Goal: Information Seeking & Learning: Learn about a topic

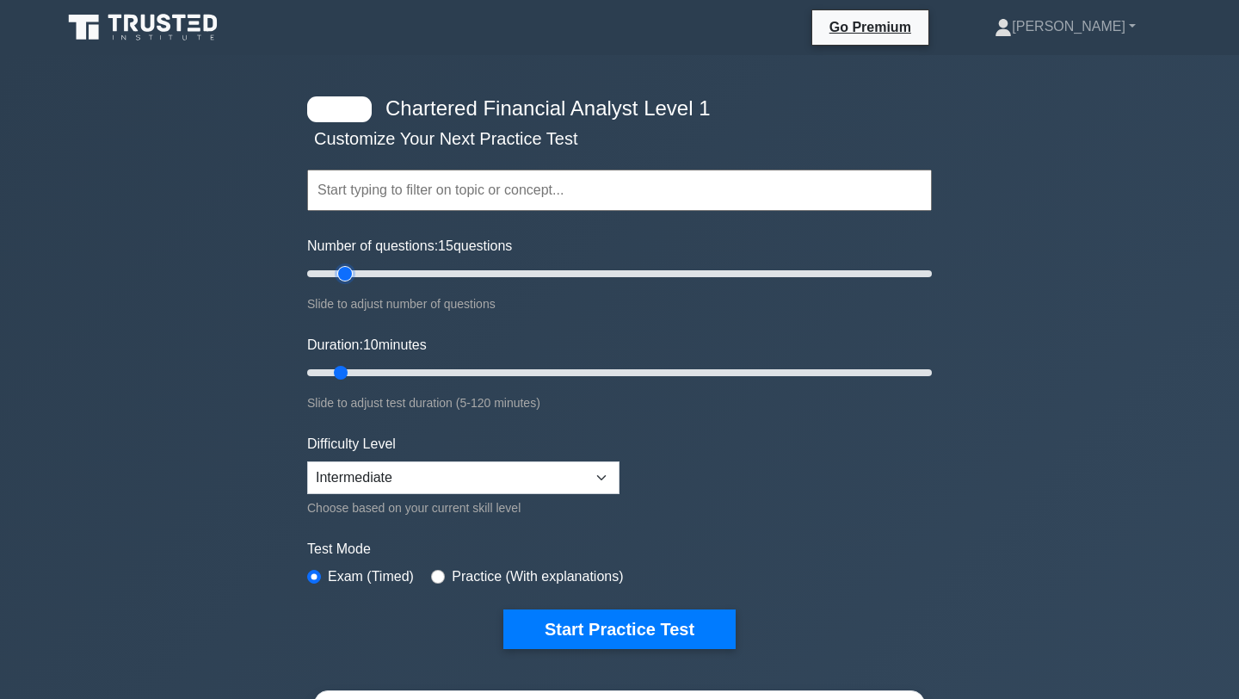
drag, startPoint x: 331, startPoint y: 272, endPoint x: 346, endPoint y: 269, distance: 15.0
type input "15"
click at [346, 269] on input "Number of questions: 15 questions" at bounding box center [619, 273] width 625 height 21
drag, startPoint x: 341, startPoint y: 366, endPoint x: 363, endPoint y: 366, distance: 22.4
click at [363, 366] on input "Duration: 15 minutes" at bounding box center [619, 372] width 625 height 21
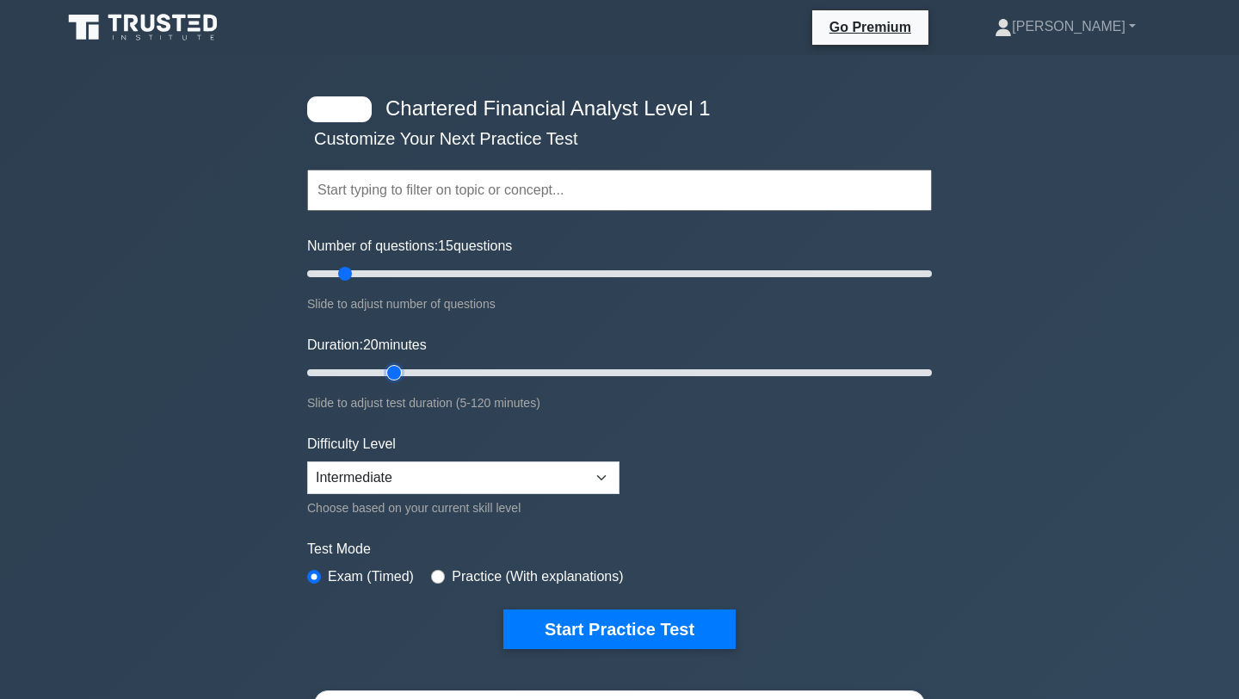
type input "15"
click at [370, 366] on input "Duration: 15 minutes" at bounding box center [619, 372] width 625 height 21
click at [338, 272] on input "Number of questions: 15 questions" at bounding box center [619, 273] width 625 height 21
drag, startPoint x: 345, startPoint y: 272, endPoint x: 331, endPoint y: 274, distance: 13.9
type input "10"
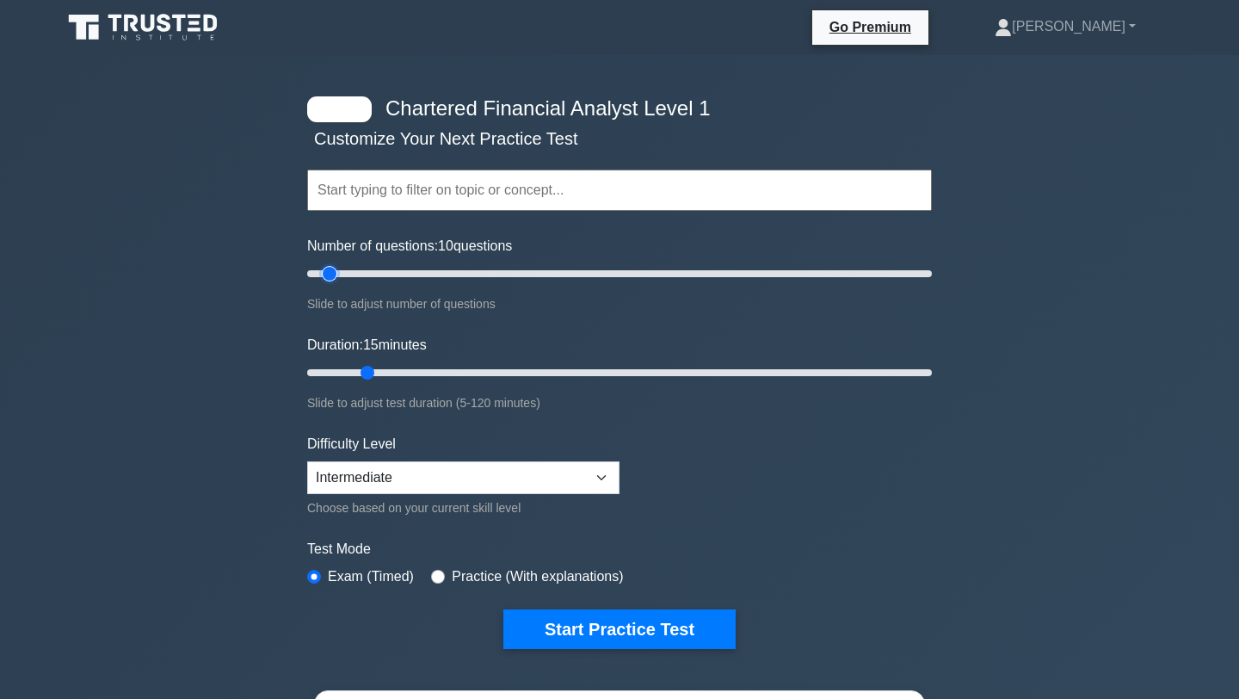
click at [331, 274] on input "Number of questions: 10 questions" at bounding box center [619, 273] width 625 height 21
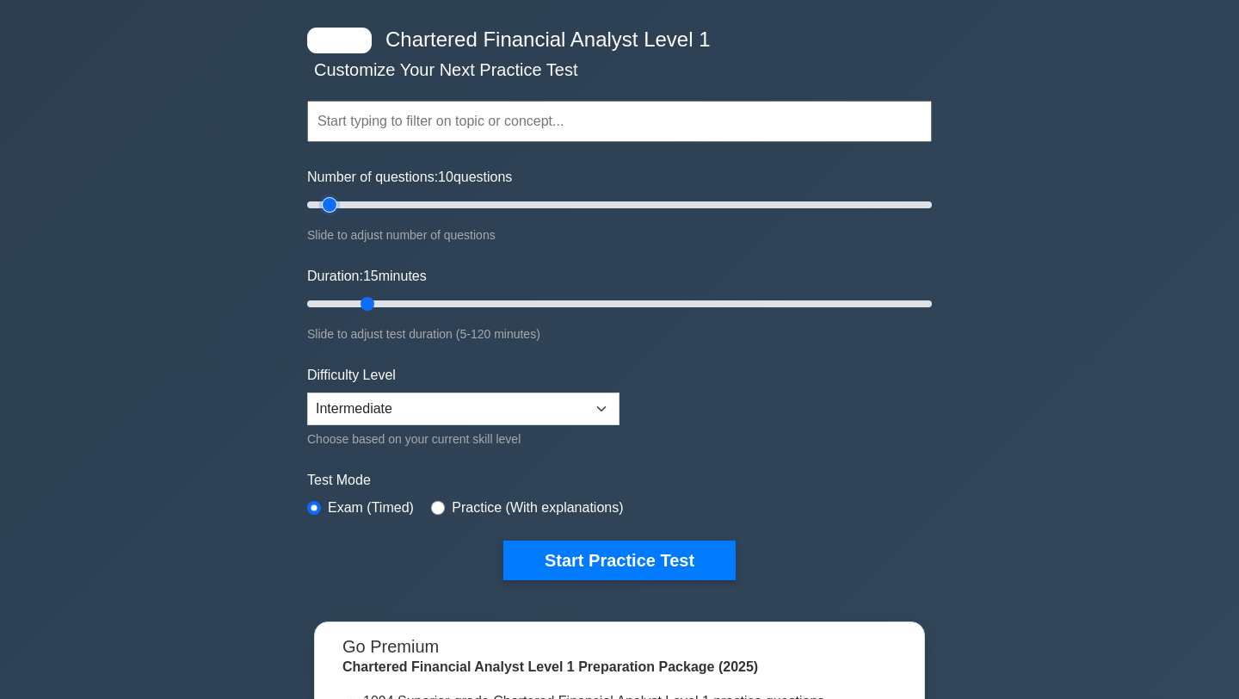
scroll to position [84, 0]
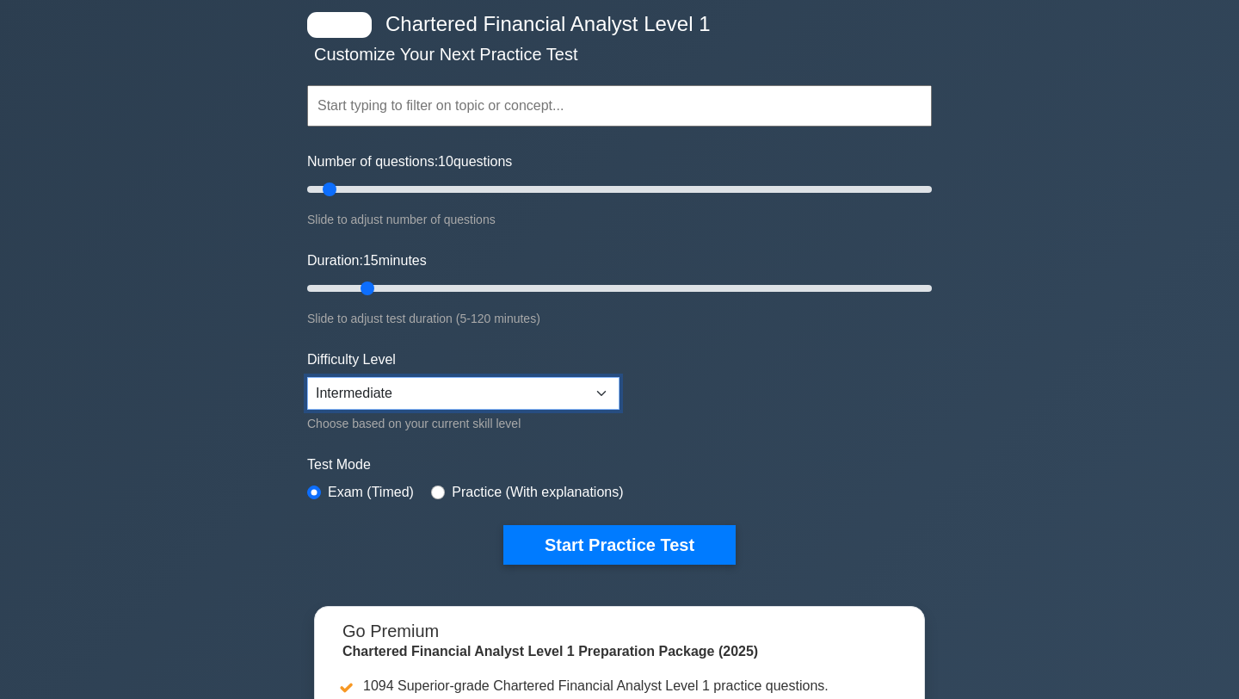
click at [492, 394] on select "Beginner Intermediate Expert" at bounding box center [463, 393] width 312 height 33
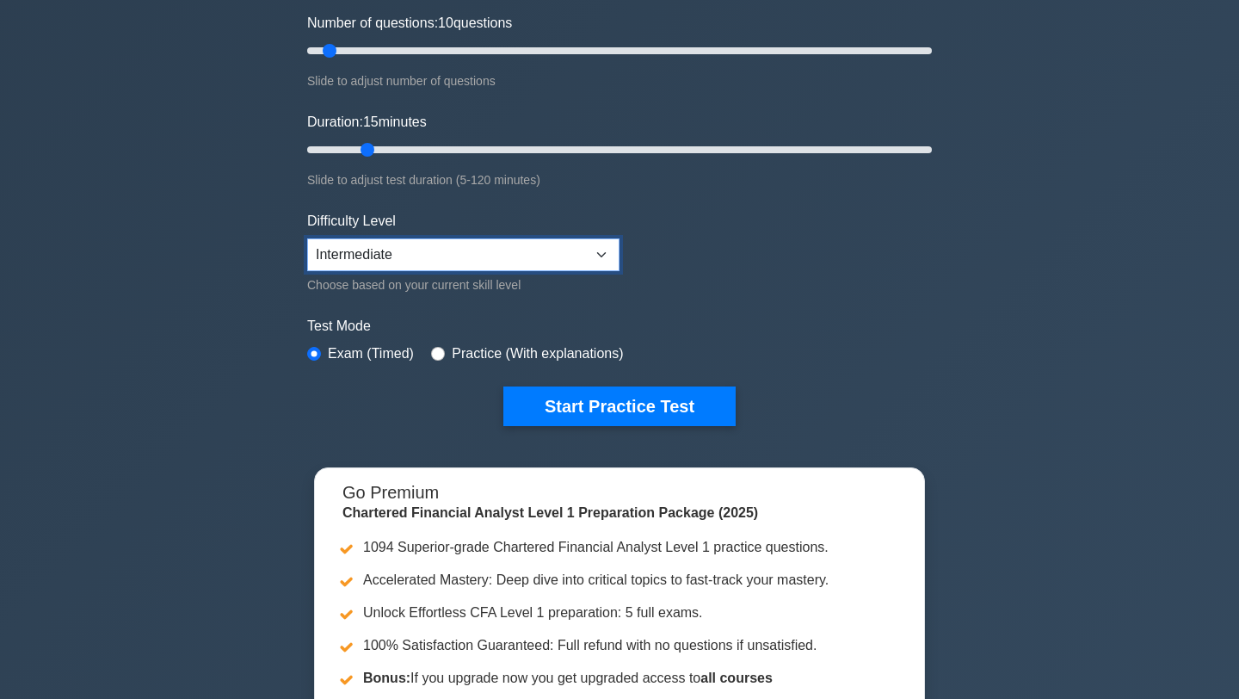
scroll to position [268, 0]
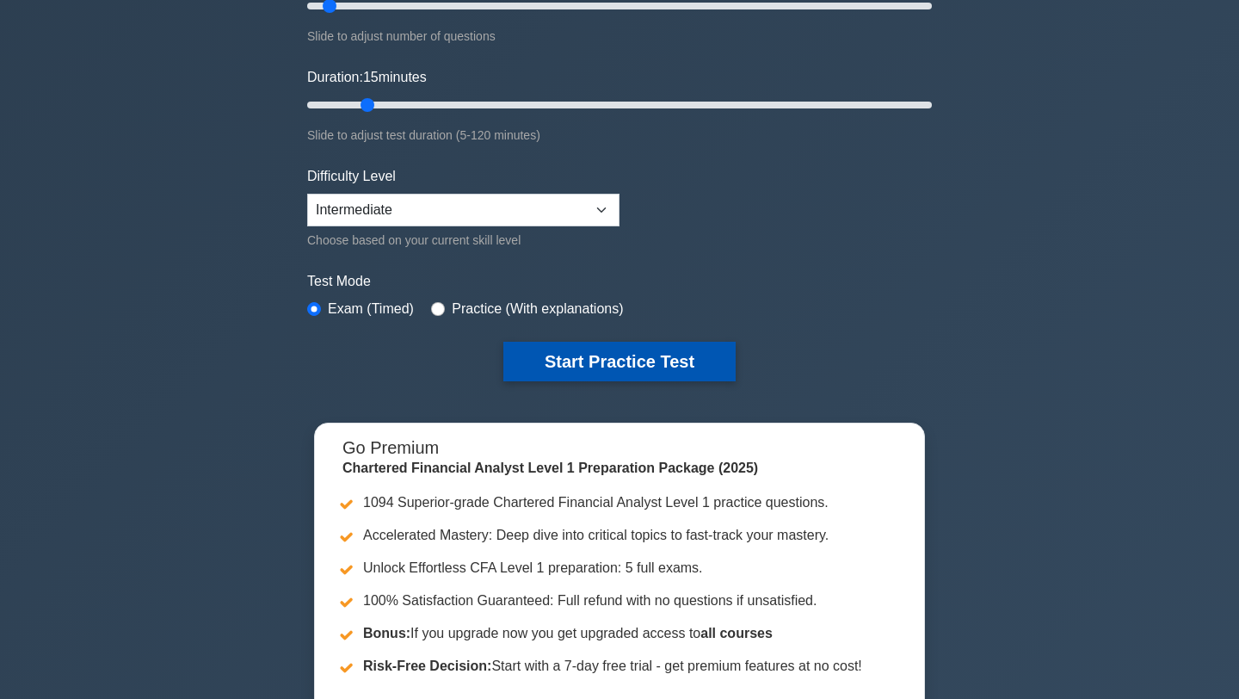
click at [622, 361] on button "Start Practice Test" at bounding box center [620, 362] width 232 height 40
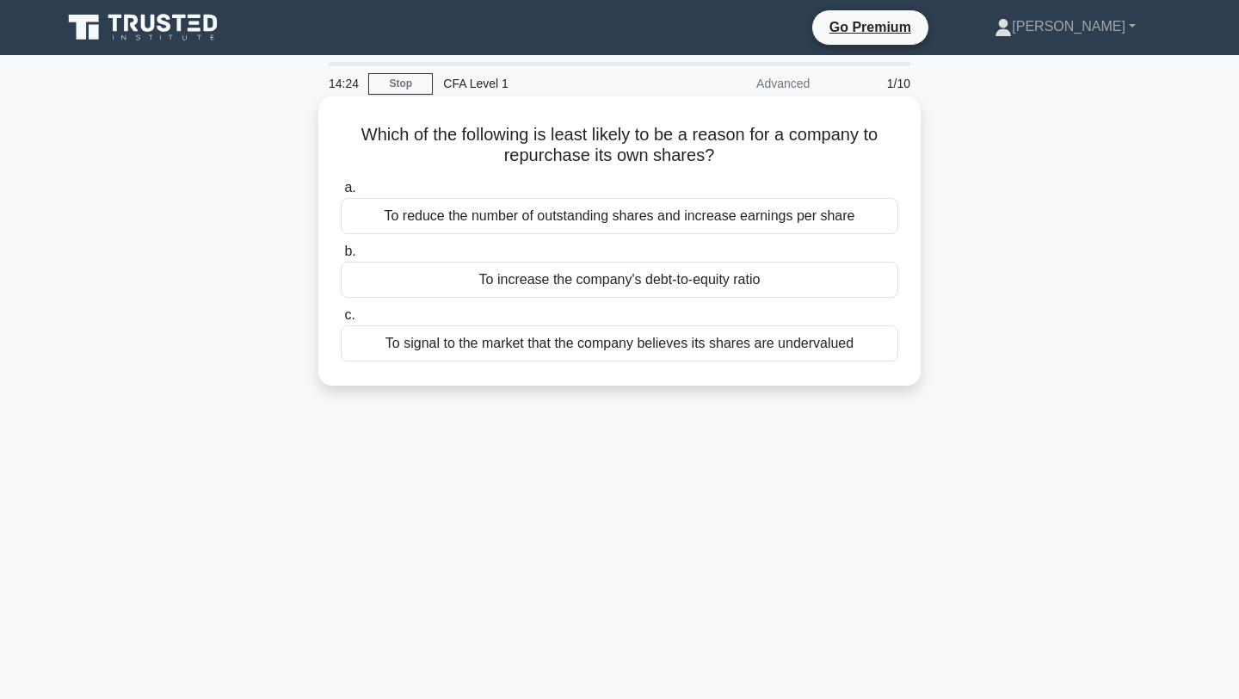
click at [668, 341] on div "To signal to the market that the company believes its shares are undervalued" at bounding box center [620, 343] width 558 height 36
click at [341, 321] on input "c. To signal to the market that the company believes its shares are undervalued" at bounding box center [341, 315] width 0 height 11
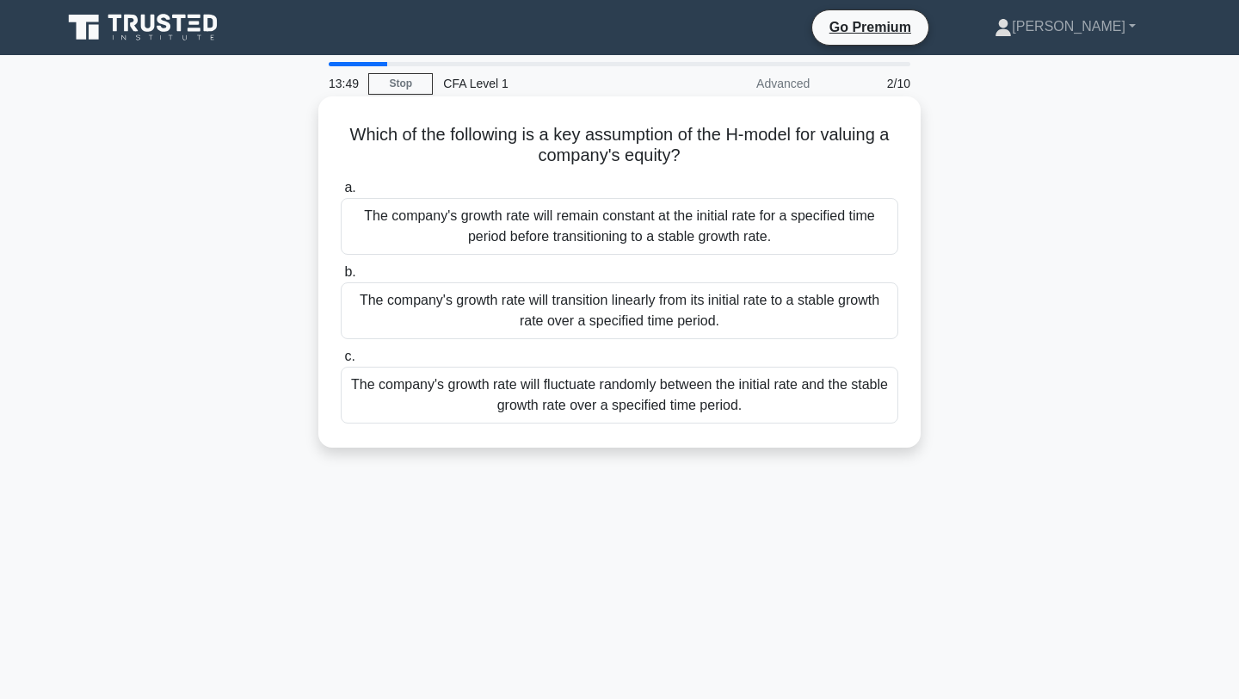
drag, startPoint x: 732, startPoint y: 158, endPoint x: 730, endPoint y: 137, distance: 20.7
click at [730, 137] on h5 "Which of the following is a key assumption of the H-model for valuing a company…" at bounding box center [619, 145] width 561 height 43
copy h5 "H-model for valuing a company's equity?"
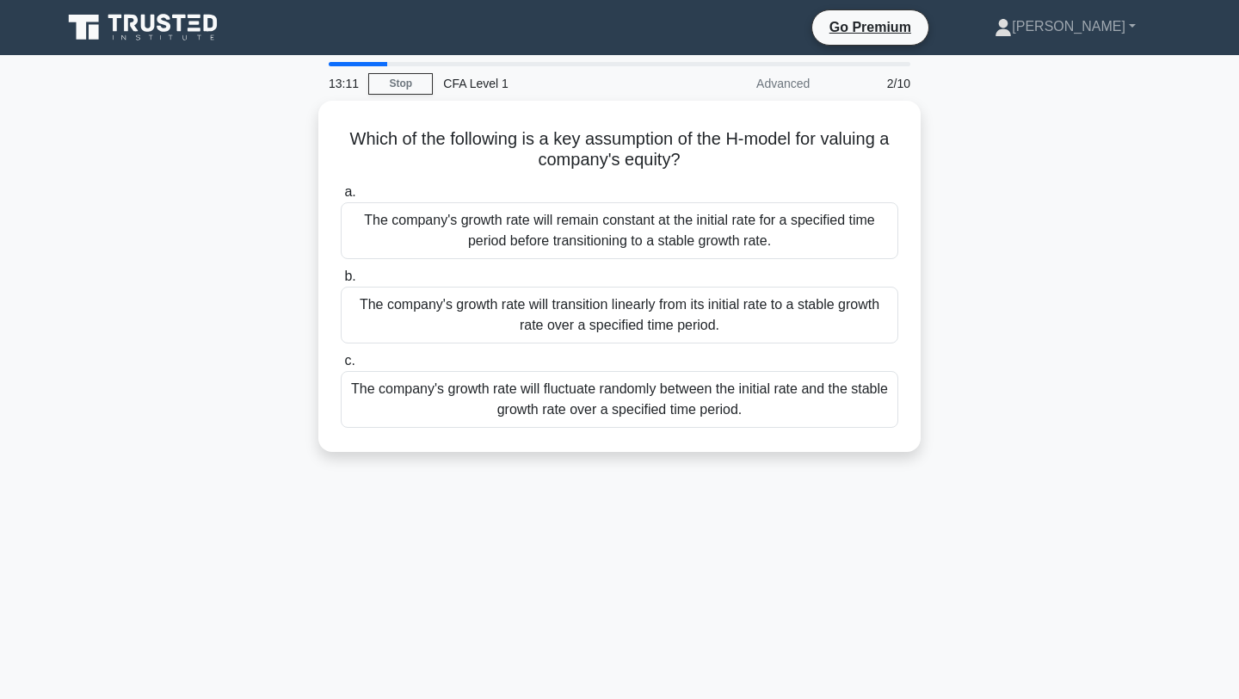
click at [1113, 350] on div "Which of the following is a key assumption of the H-model for valuing a company…" at bounding box center [620, 287] width 1136 height 372
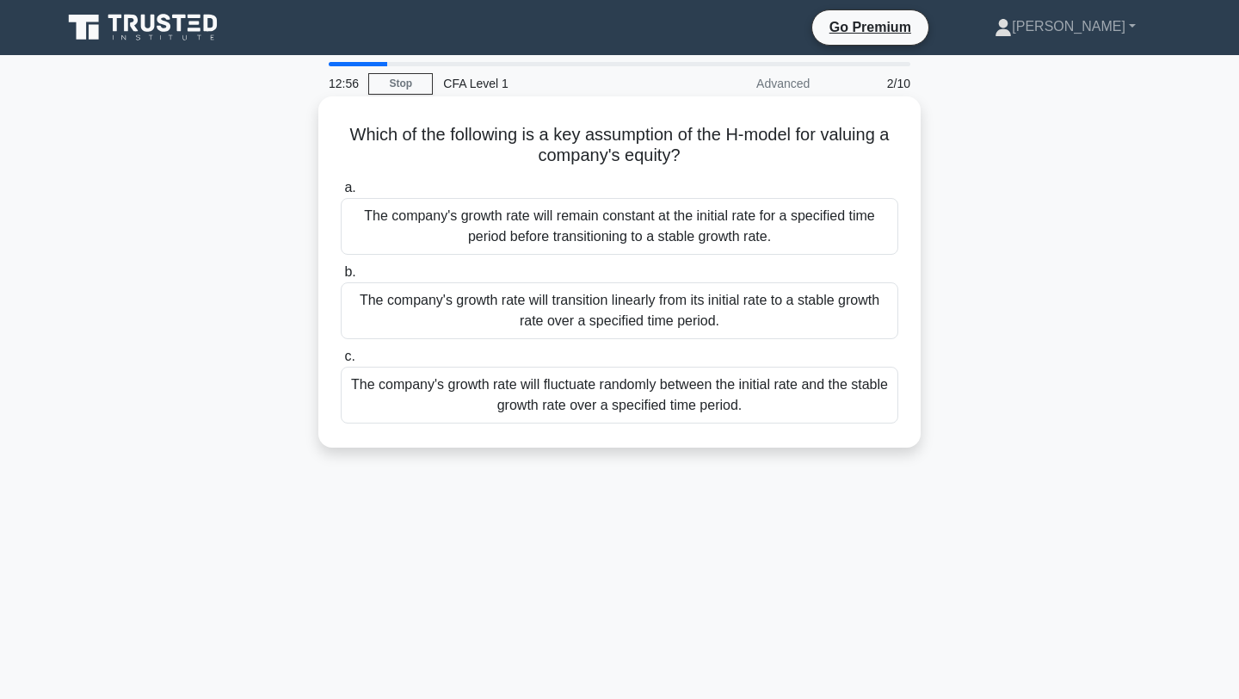
click at [851, 320] on div "The company's growth rate will transition linearly from its initial rate to a s…" at bounding box center [620, 310] width 558 height 57
click at [341, 278] on input "b. The company's growth rate will transition linearly from its initial rate to …" at bounding box center [341, 272] width 0 height 11
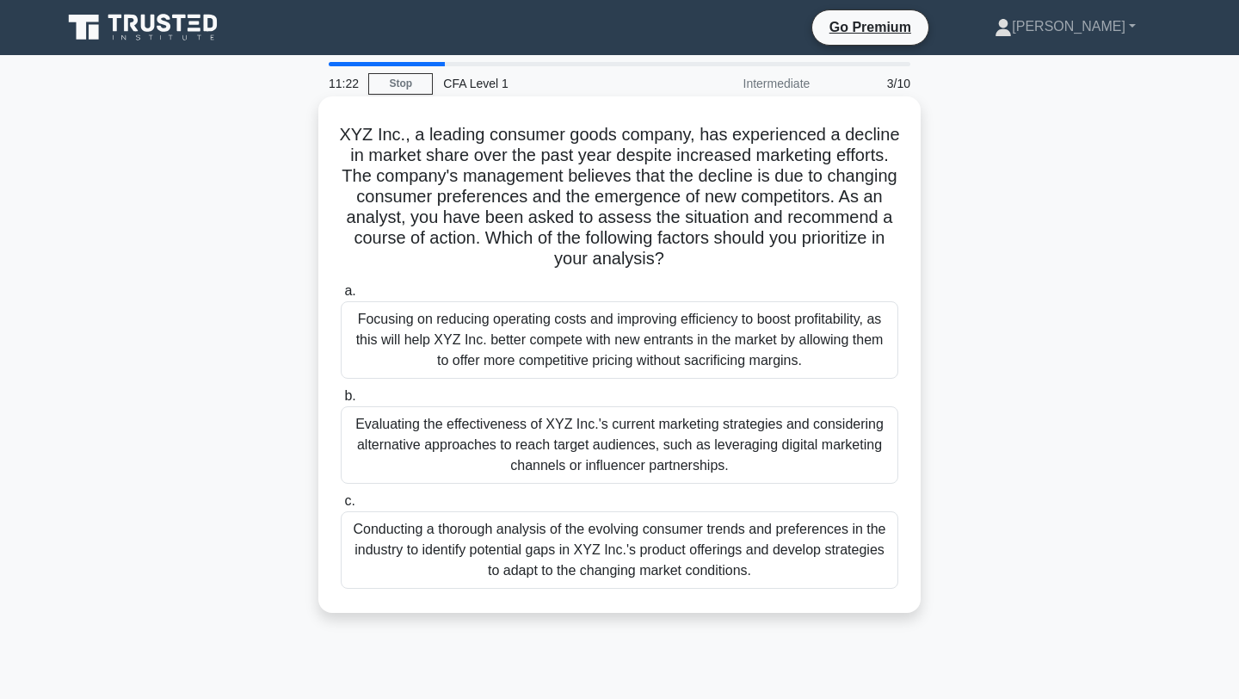
click at [760, 535] on div "Conducting a thorough analysis of the evolving consumer trends and preferences …" at bounding box center [620, 549] width 558 height 77
click at [341, 507] on input "c. Conducting a thorough analysis of the evolving consumer trends and preferenc…" at bounding box center [341, 501] width 0 height 11
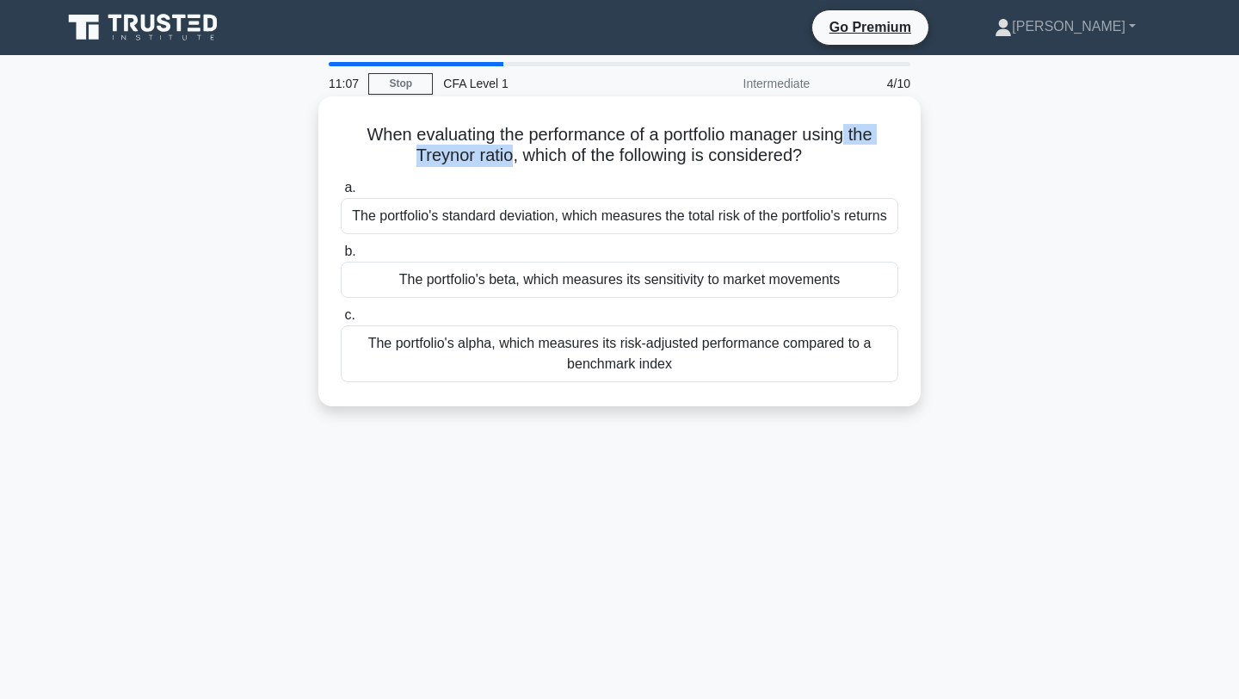
drag, startPoint x: 512, startPoint y: 155, endPoint x: 844, endPoint y: 137, distance: 332.7
click at [844, 137] on h5 "When evaluating the performance of a portfolio manager using the Treynor ratio,…" at bounding box center [619, 145] width 561 height 43
copy h5 "the Treynor ratio"
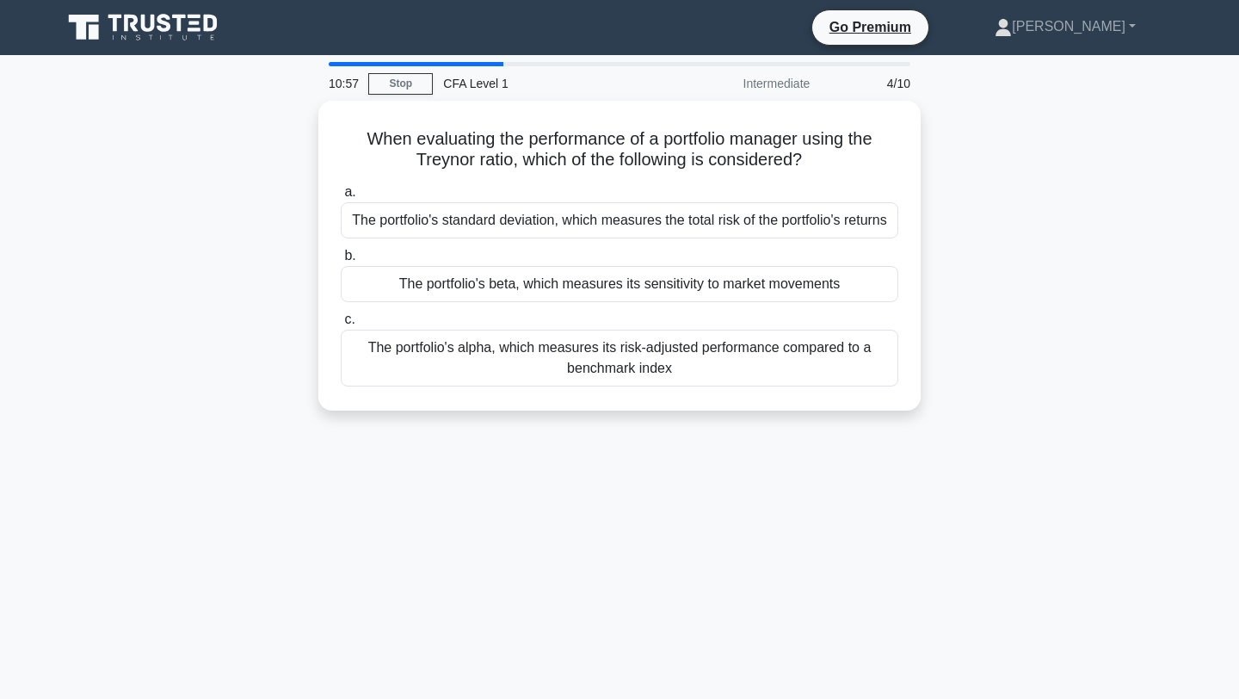
click at [1008, 270] on div "When evaluating the performance of a portfolio manager using the Treynor ratio,…" at bounding box center [620, 266] width 1136 height 331
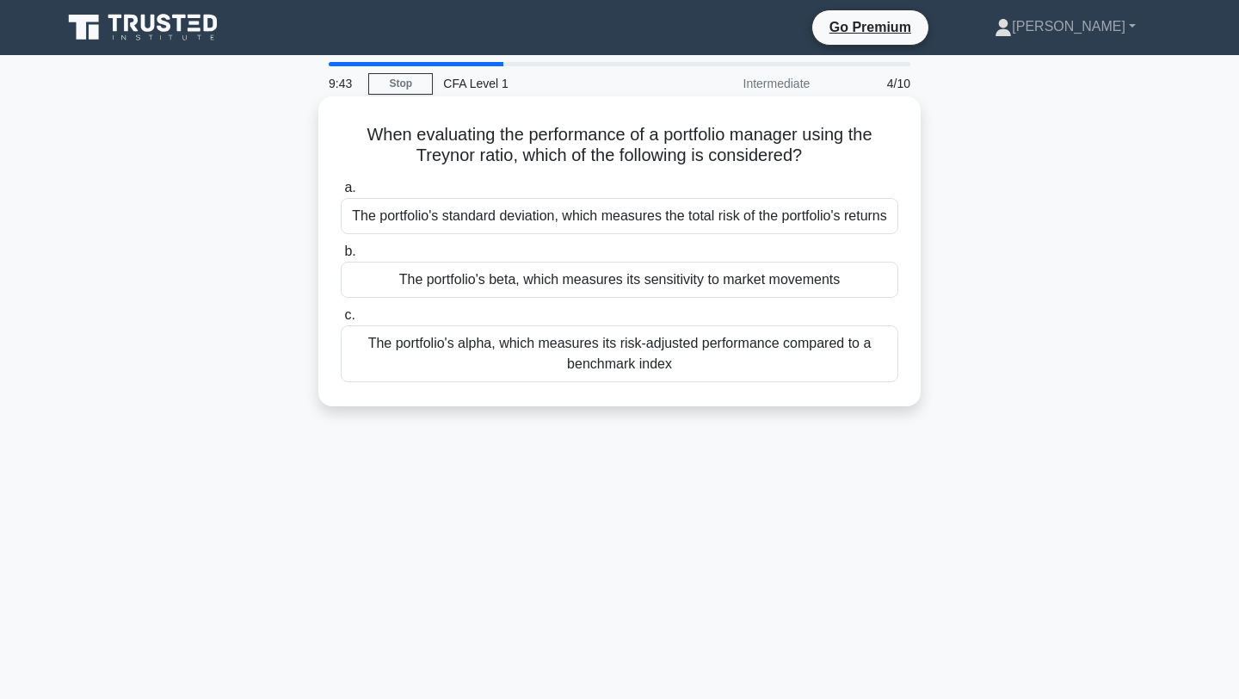
click at [737, 360] on div "The portfolio's alpha, which measures its risk-adjusted performance compared to…" at bounding box center [620, 353] width 558 height 57
click at [341, 321] on input "c. The portfolio's alpha, which measures its risk-adjusted performance compared…" at bounding box center [341, 315] width 0 height 11
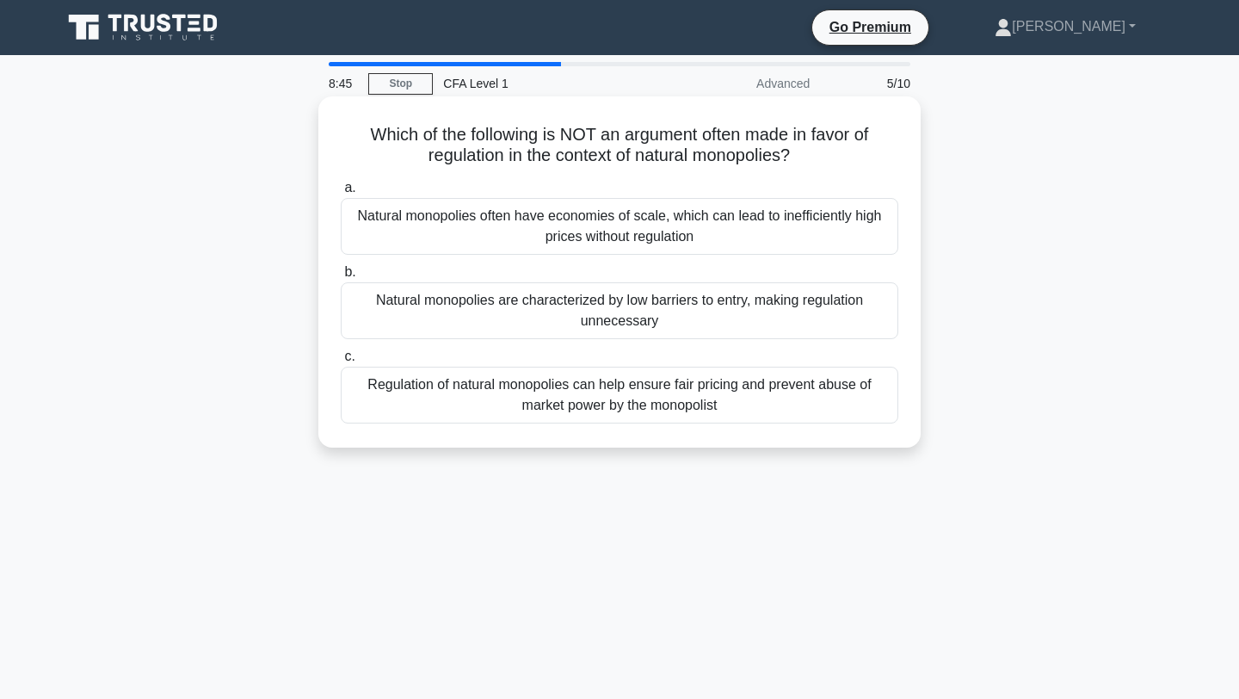
click at [788, 330] on div "Natural monopolies are characterized by low barriers to entry, making regulatio…" at bounding box center [620, 310] width 558 height 57
click at [341, 278] on input "b. Natural monopolies are characterized by low barriers to entry, making regula…" at bounding box center [341, 272] width 0 height 11
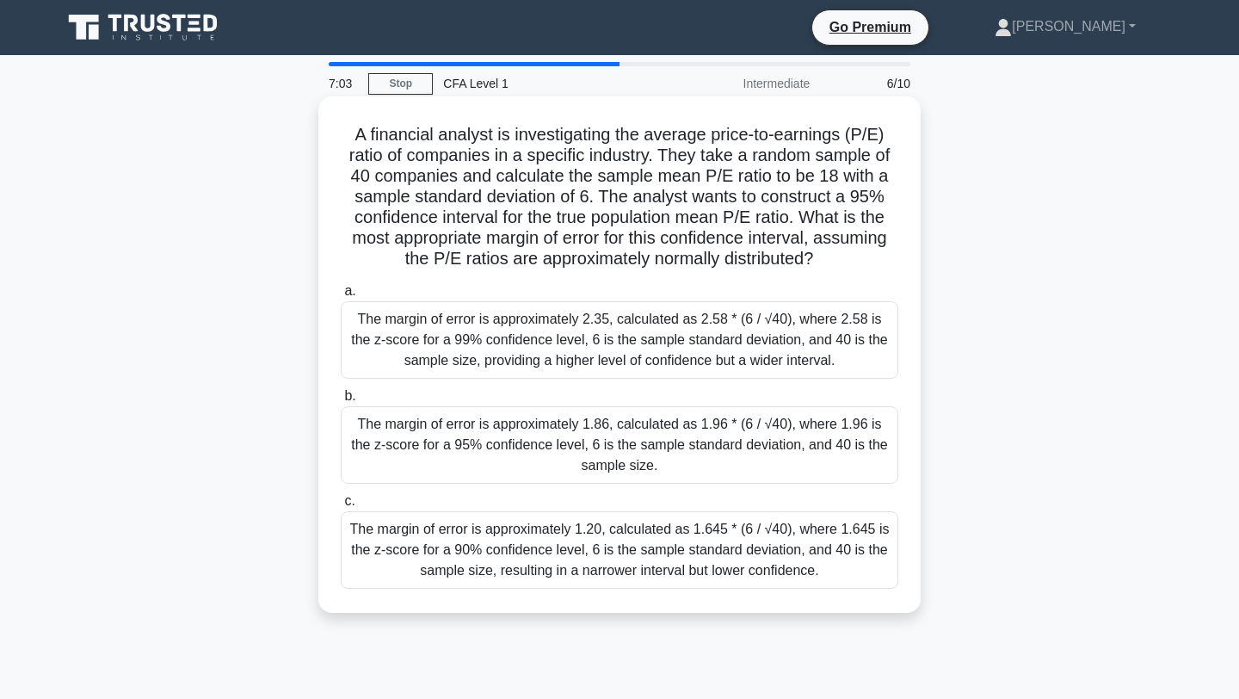
click at [757, 433] on div "The margin of error is approximately 1.86, calculated as 1.96 * (6 / √40), wher…" at bounding box center [620, 444] width 558 height 77
click at [341, 402] on input "b. The margin of error is approximately 1.86, calculated as 1.96 * (6 / √40), w…" at bounding box center [341, 396] width 0 height 11
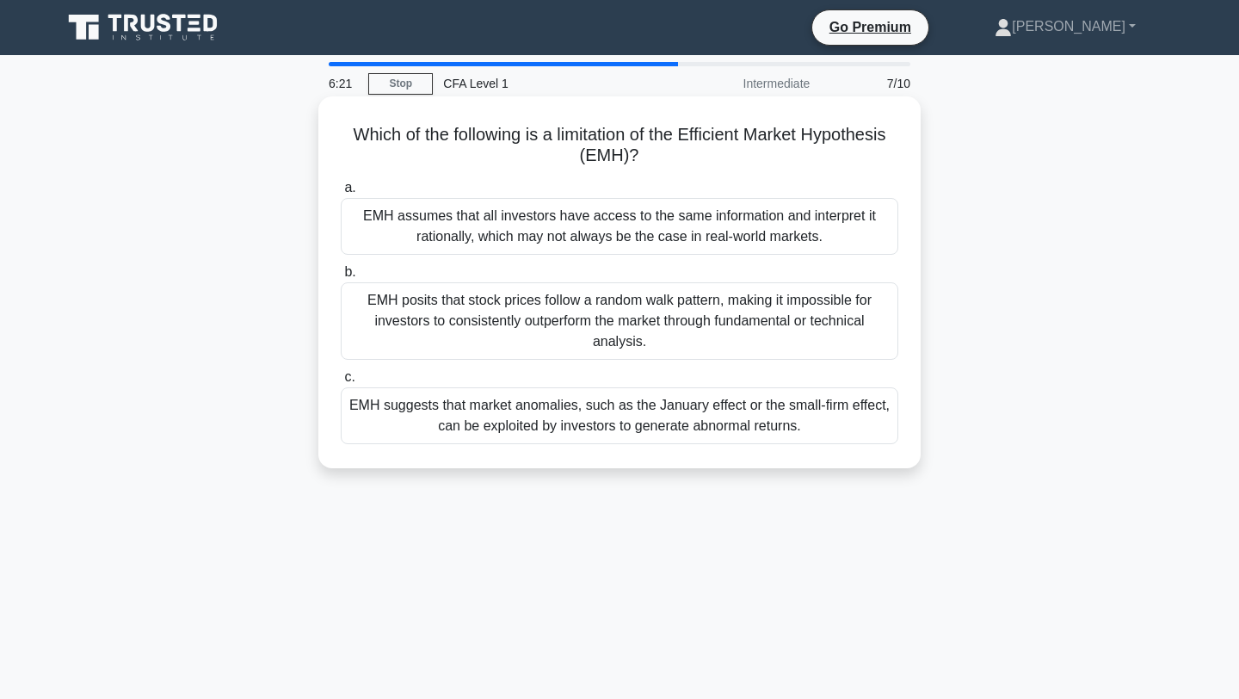
click at [633, 242] on div "EMH assumes that all investors have access to the same information and interpre…" at bounding box center [620, 226] width 558 height 57
click at [341, 194] on input "a. EMH assumes that all investors have access to the same information and inter…" at bounding box center [341, 187] width 0 height 11
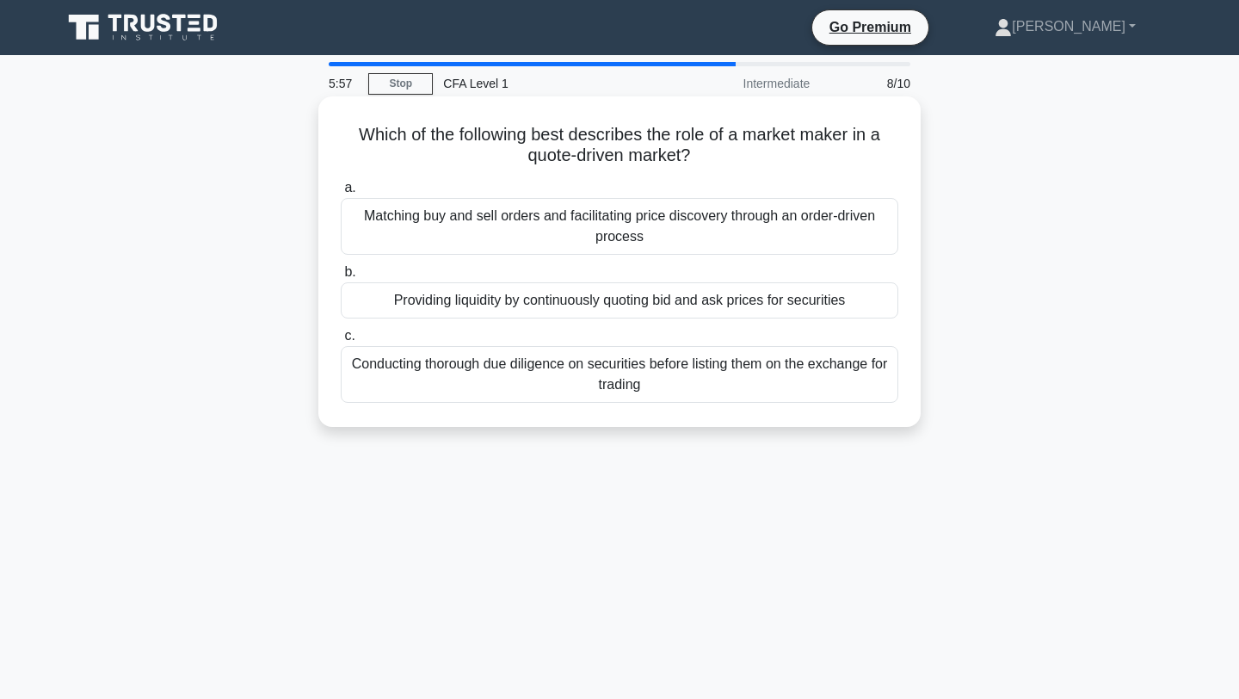
click at [452, 295] on div "Providing liquidity by continuously quoting bid and ask prices for securities" at bounding box center [620, 300] width 558 height 36
click at [341, 278] on input "b. Providing liquidity by continuously quoting bid and ask prices for securities" at bounding box center [341, 272] width 0 height 11
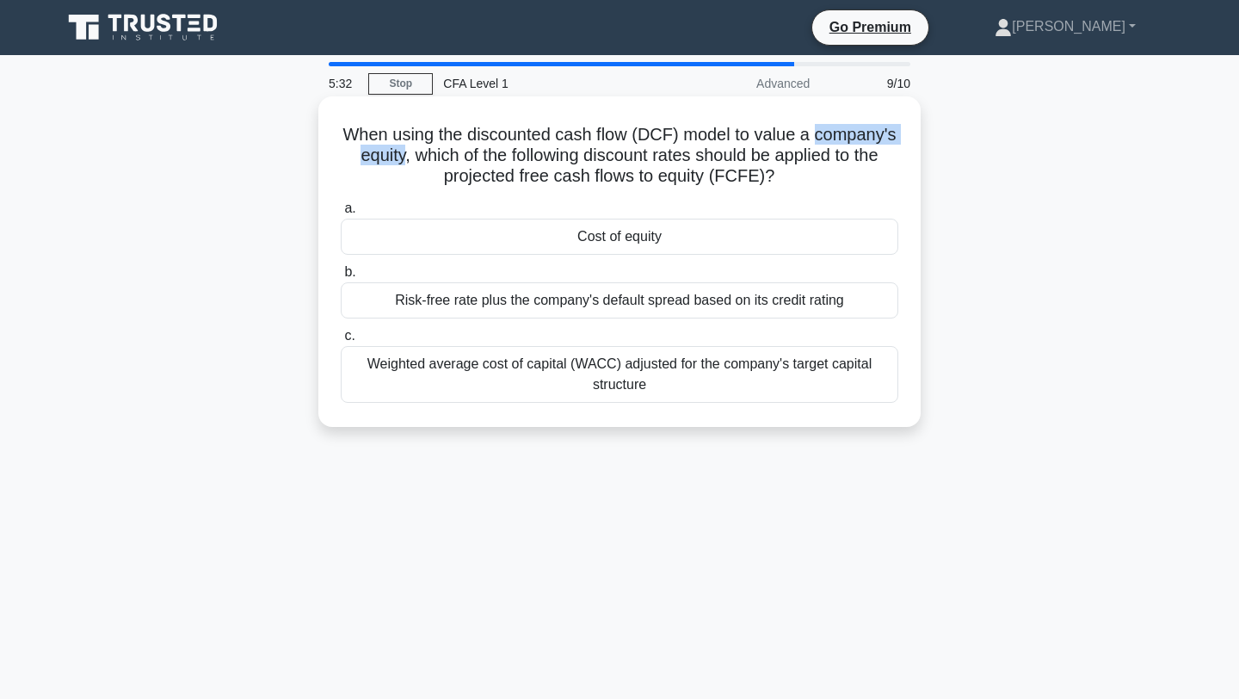
drag, startPoint x: 816, startPoint y: 132, endPoint x: 405, endPoint y: 158, distance: 411.4
click at [405, 158] on h5 "When using the discounted cash flow (DCF) model to value a company's equity, wh…" at bounding box center [619, 156] width 561 height 64
copy h5 "company's equity"
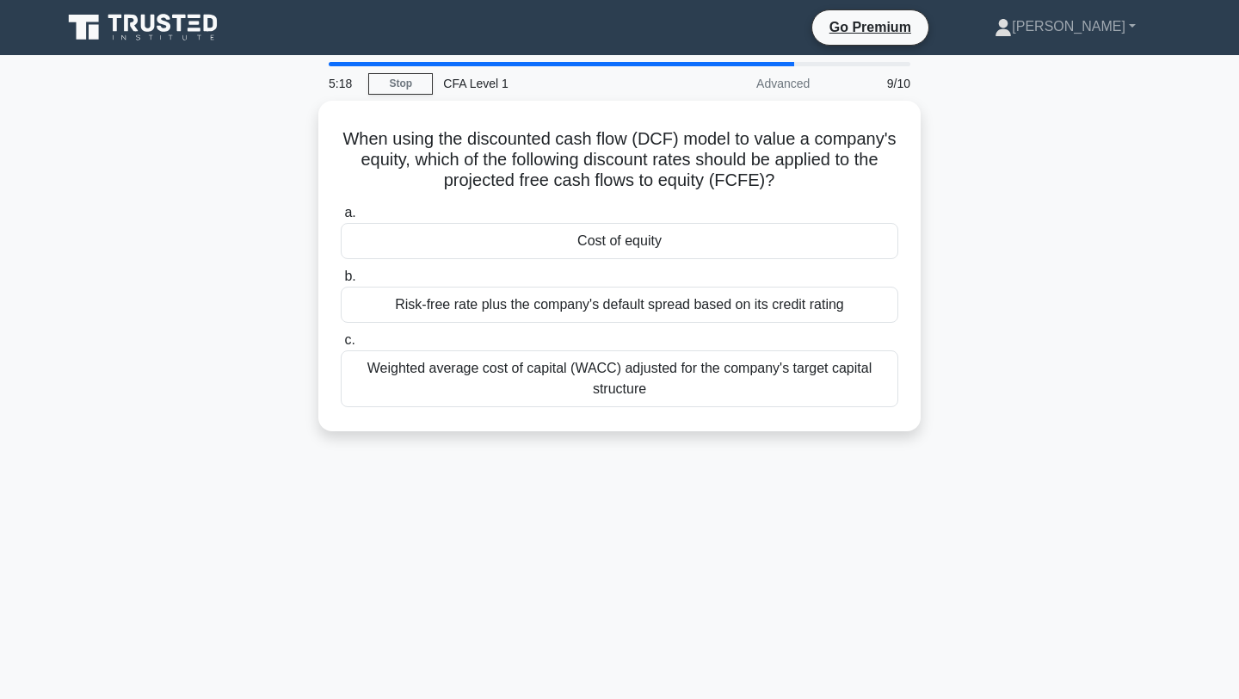
click at [950, 197] on div "When using the discounted cash flow (DCF) model to value a company's equity, wh…" at bounding box center [620, 276] width 1136 height 351
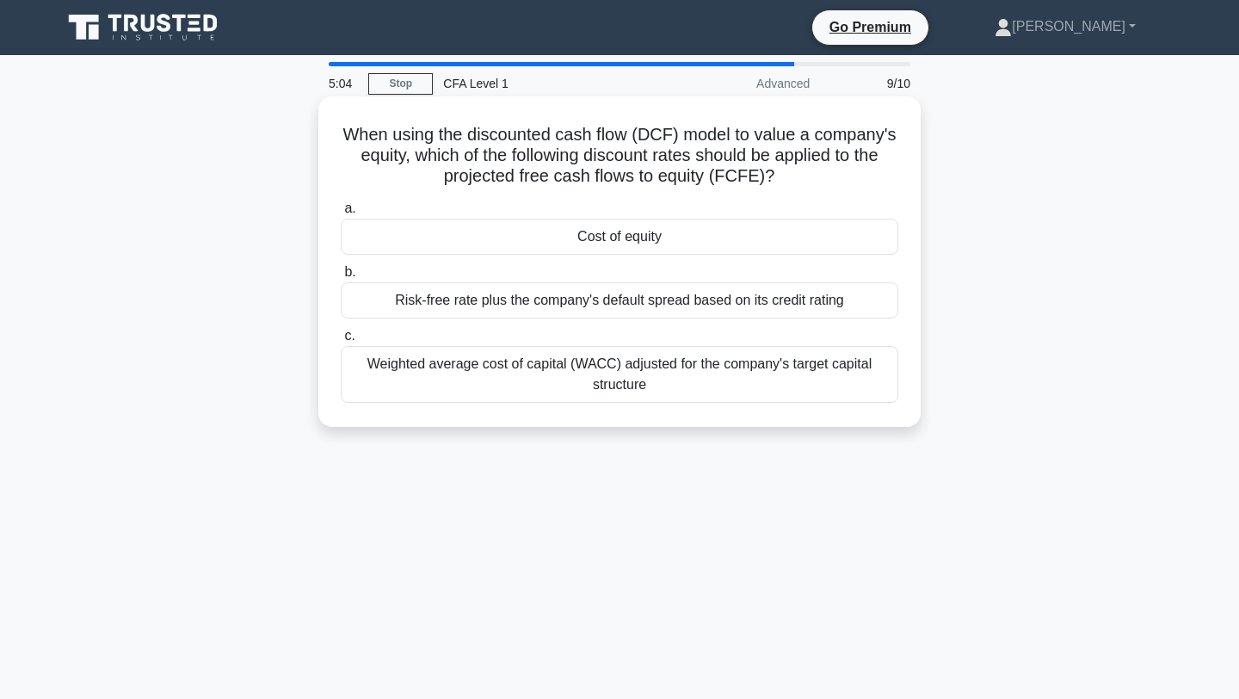
click at [806, 236] on div "Cost of equity" at bounding box center [620, 237] width 558 height 36
click at [341, 214] on input "a. Cost of equity" at bounding box center [341, 208] width 0 height 11
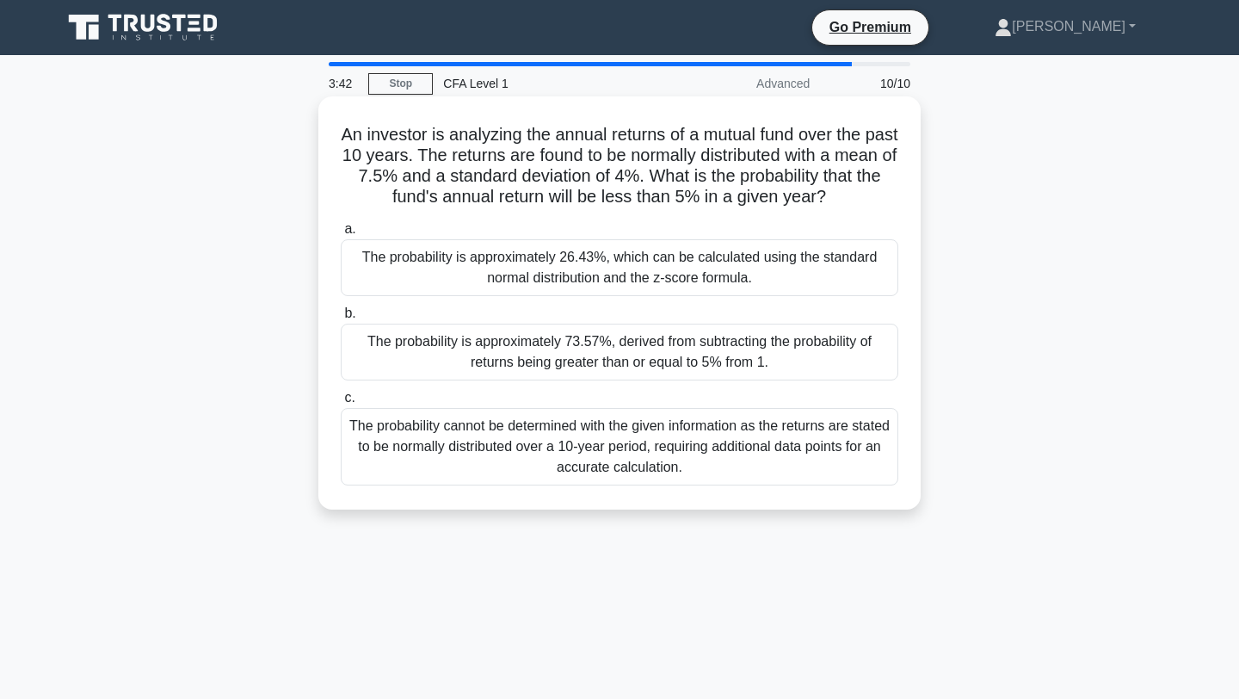
click at [737, 446] on div "The probability cannot be determined with the given information as the returns …" at bounding box center [620, 446] width 558 height 77
click at [341, 404] on input "c. The probability cannot be determined with the given information as the retur…" at bounding box center [341, 397] width 0 height 11
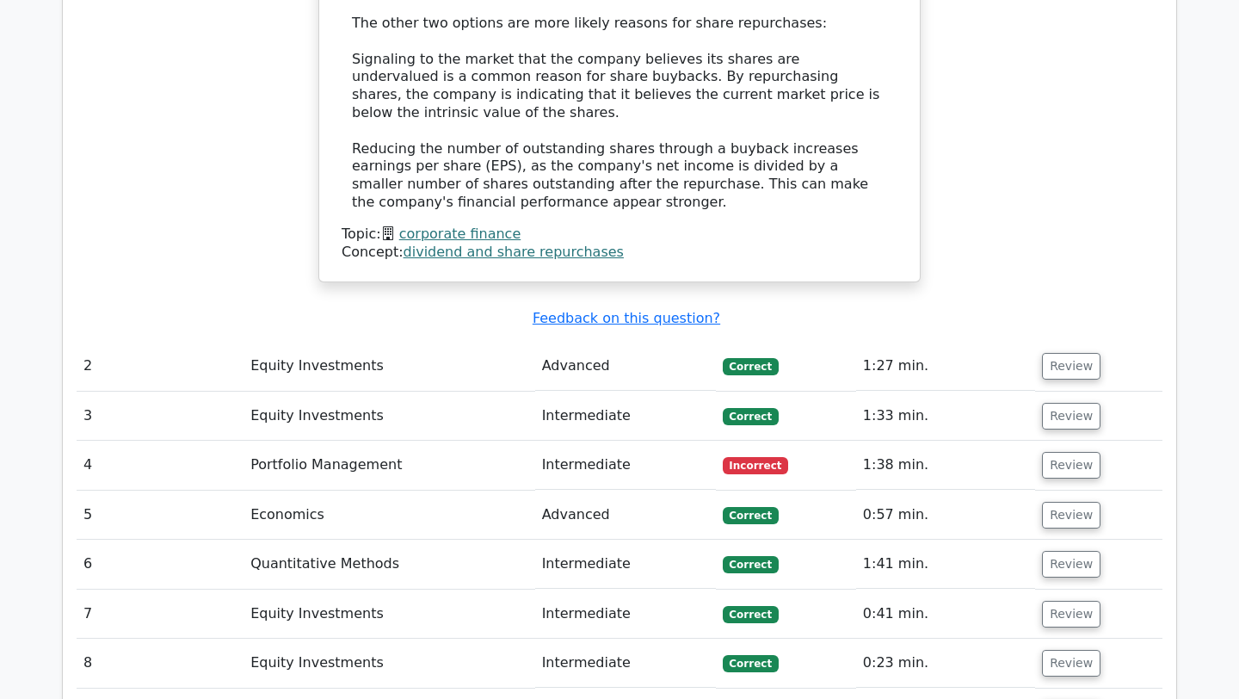
scroll to position [1826, 0]
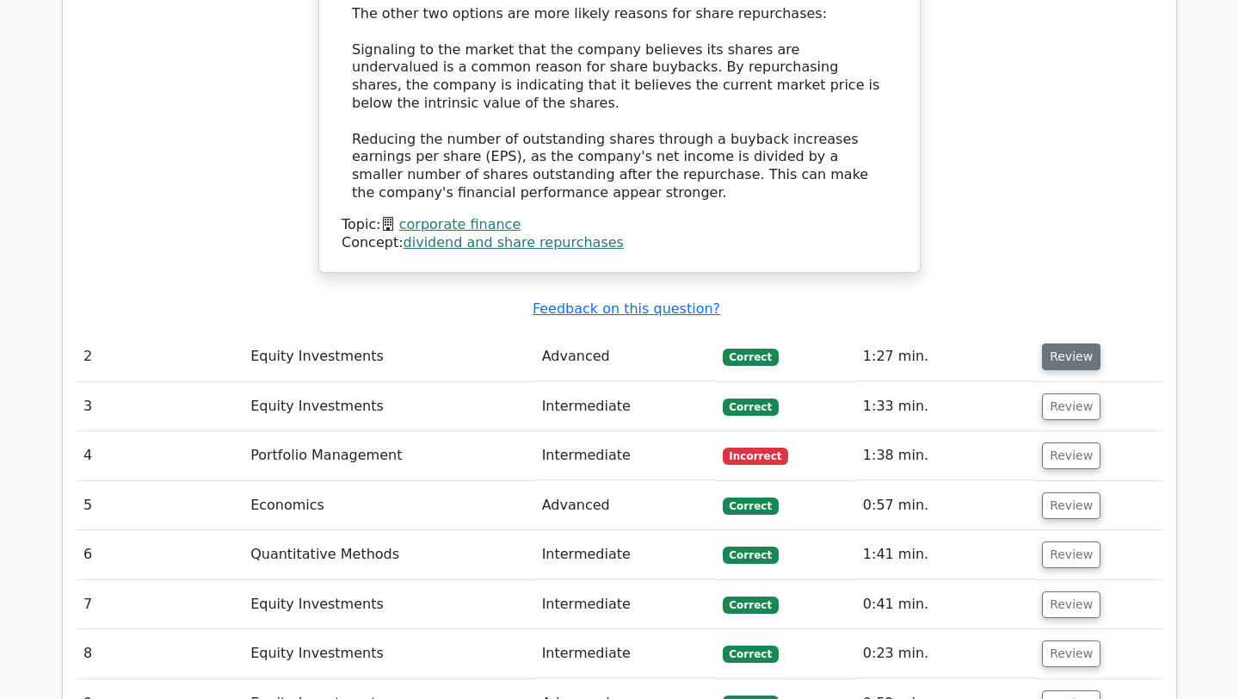
click at [1079, 343] on button "Review" at bounding box center [1071, 356] width 59 height 27
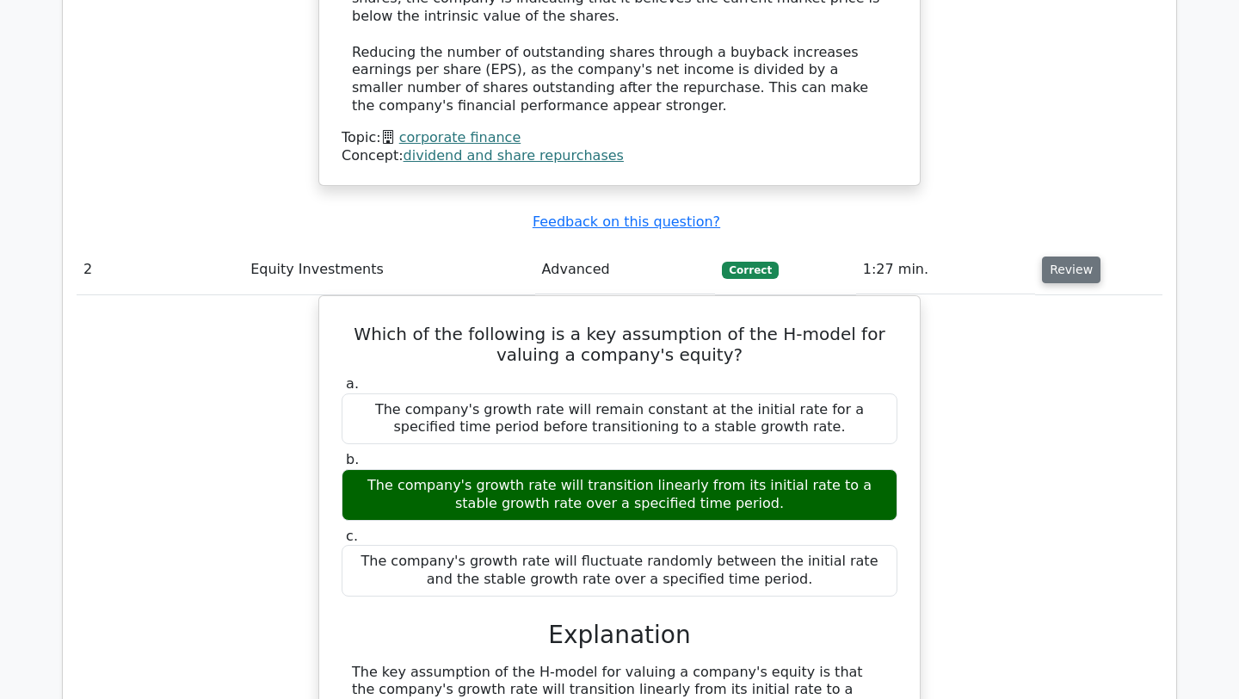
scroll to position [1916, 0]
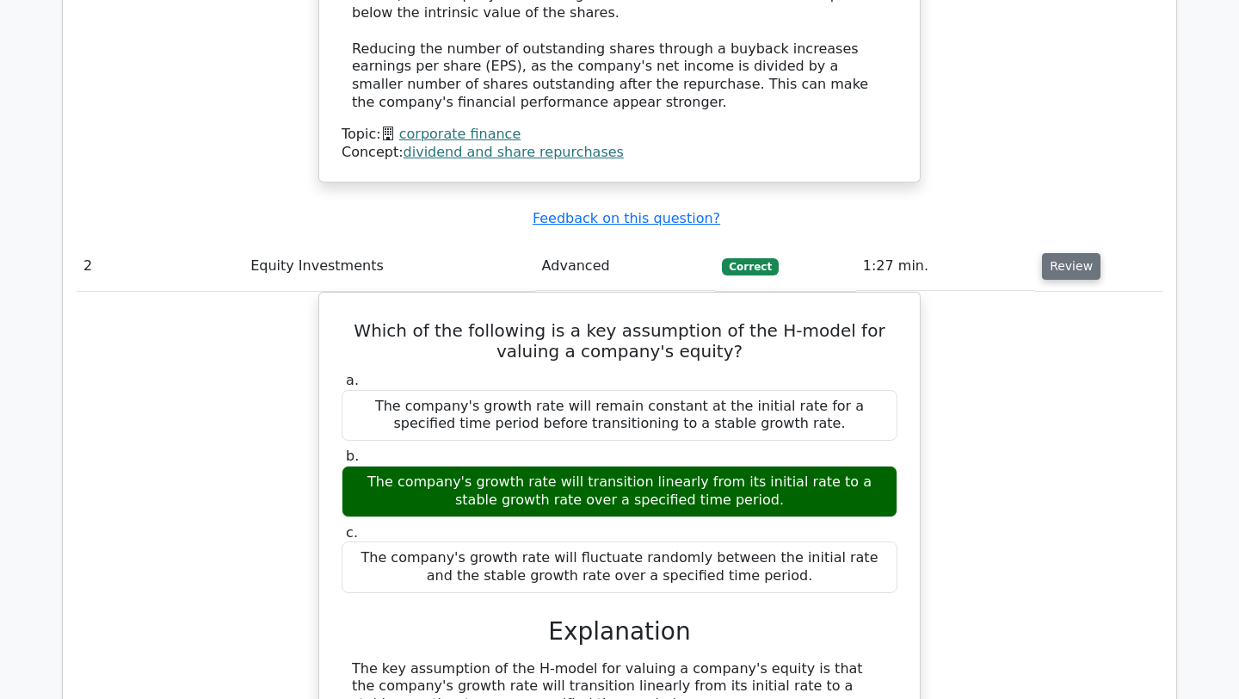
click at [1077, 253] on button "Review" at bounding box center [1071, 266] width 59 height 27
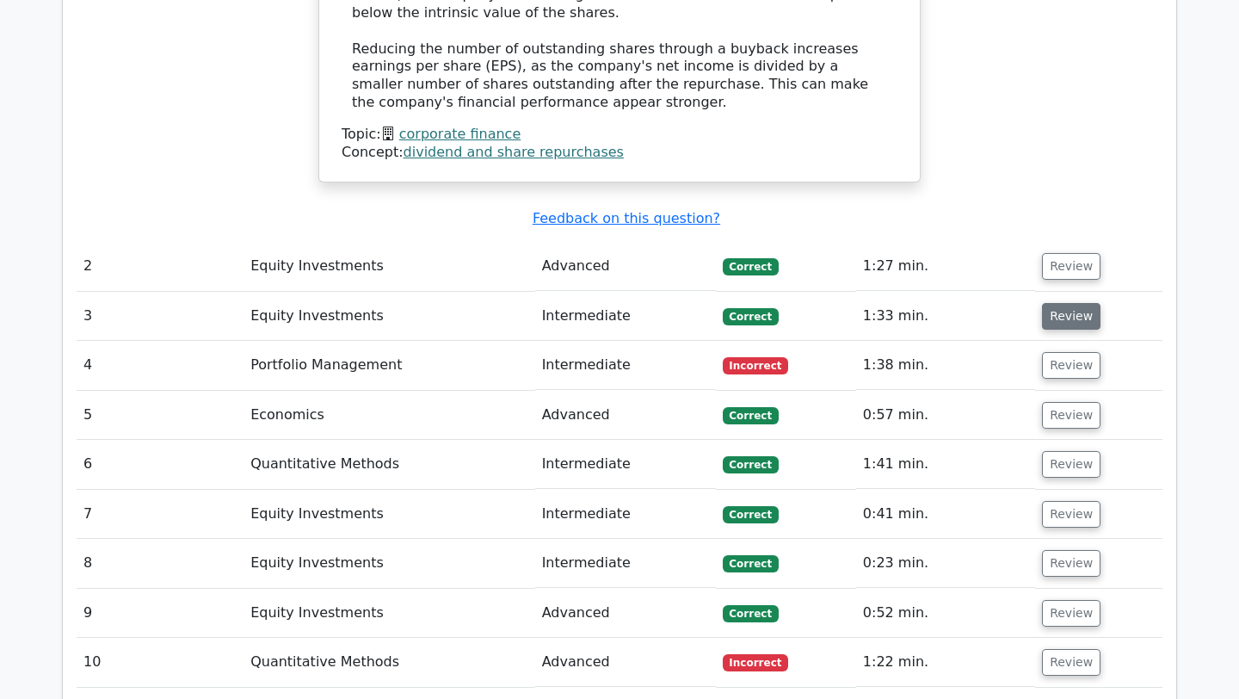
click at [1074, 303] on button "Review" at bounding box center [1071, 316] width 59 height 27
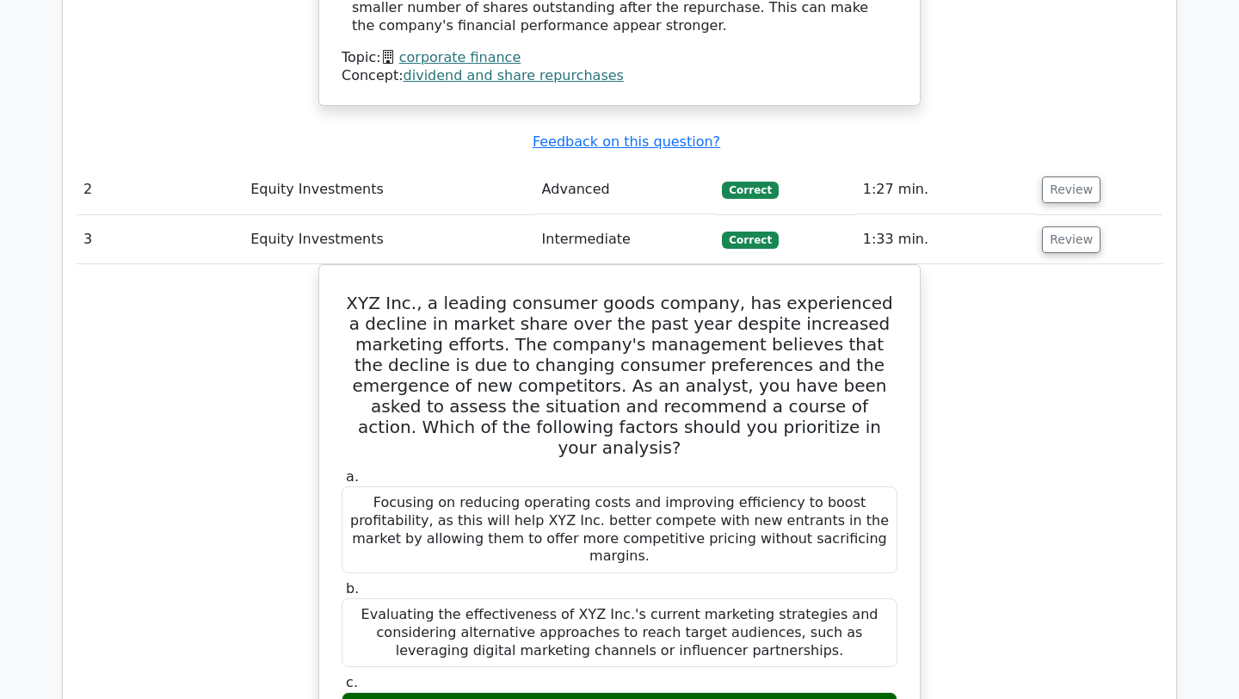
scroll to position [2011, 0]
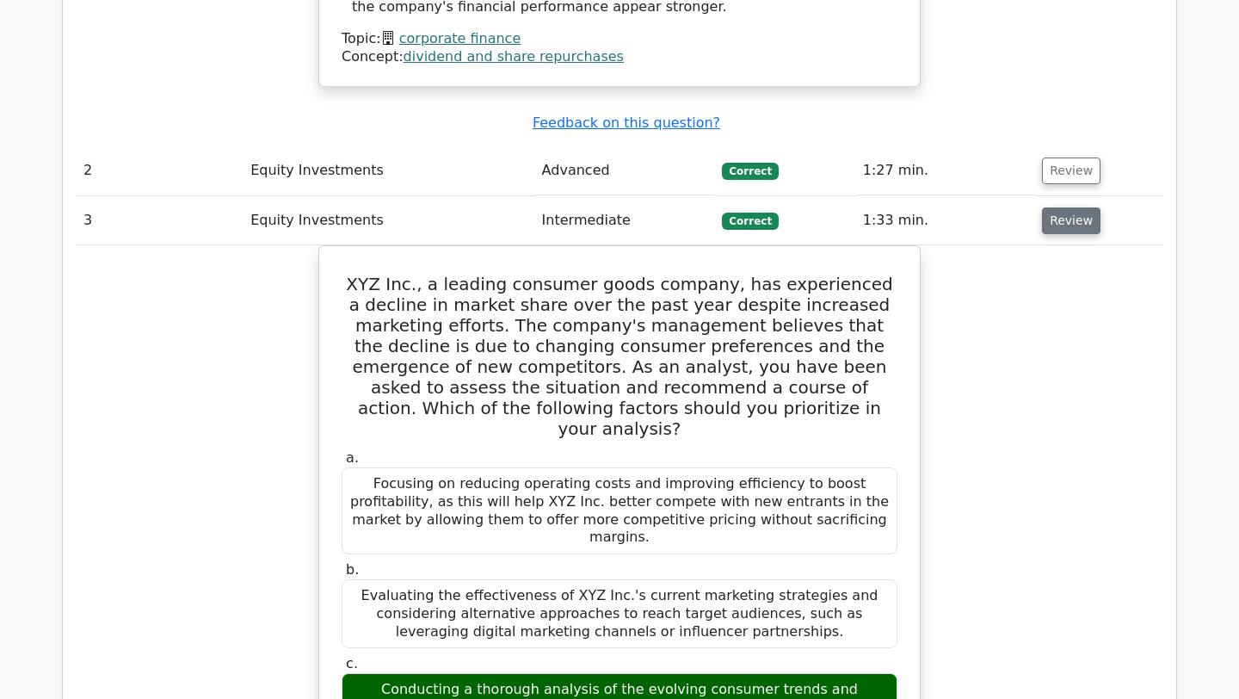
click at [1055, 207] on button "Review" at bounding box center [1071, 220] width 59 height 27
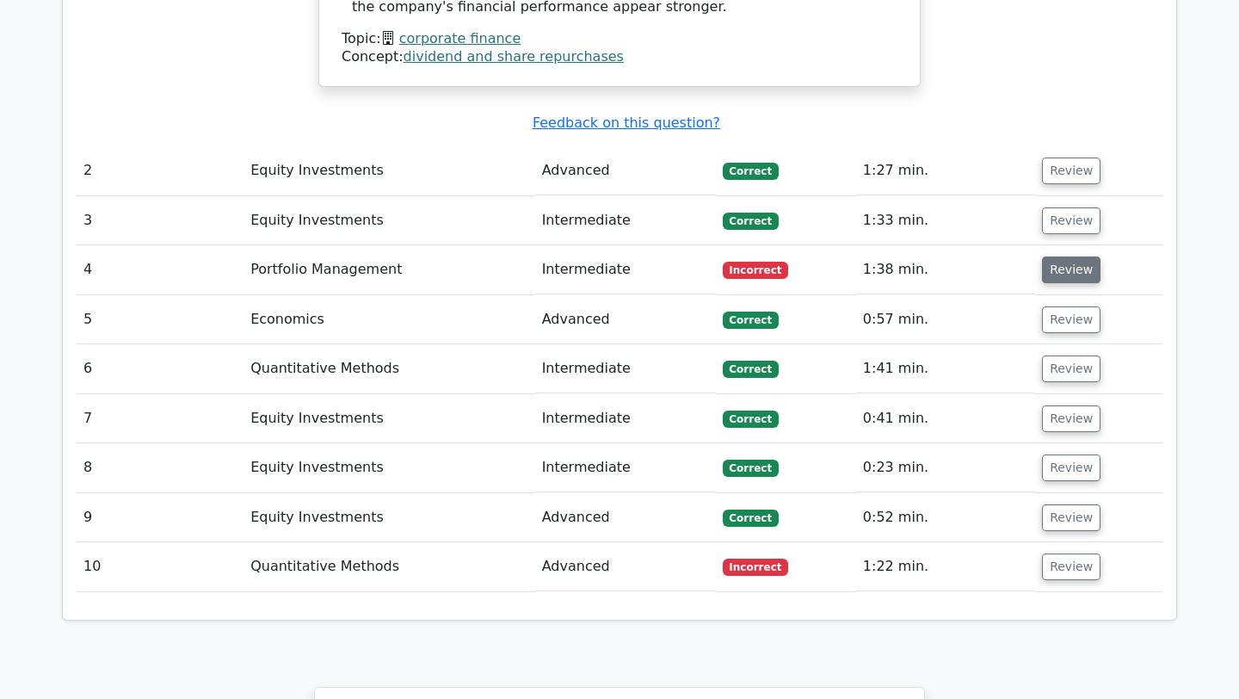
click at [1070, 256] on button "Review" at bounding box center [1071, 269] width 59 height 27
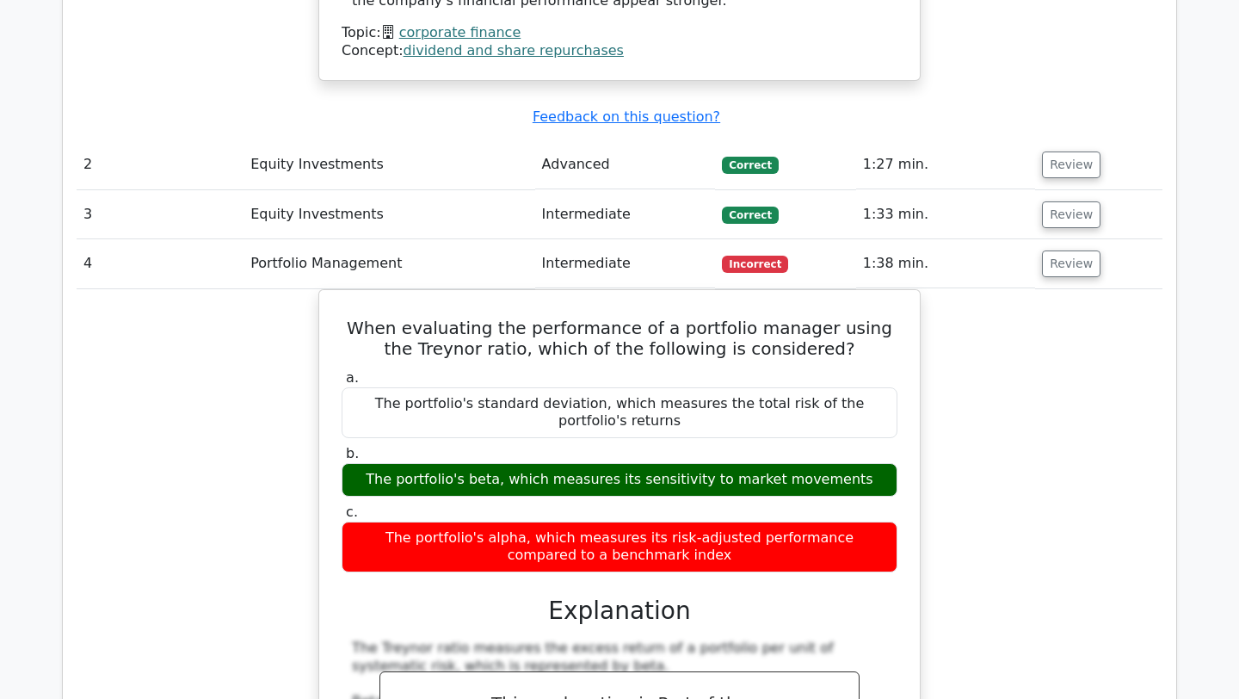
scroll to position [2023, 0]
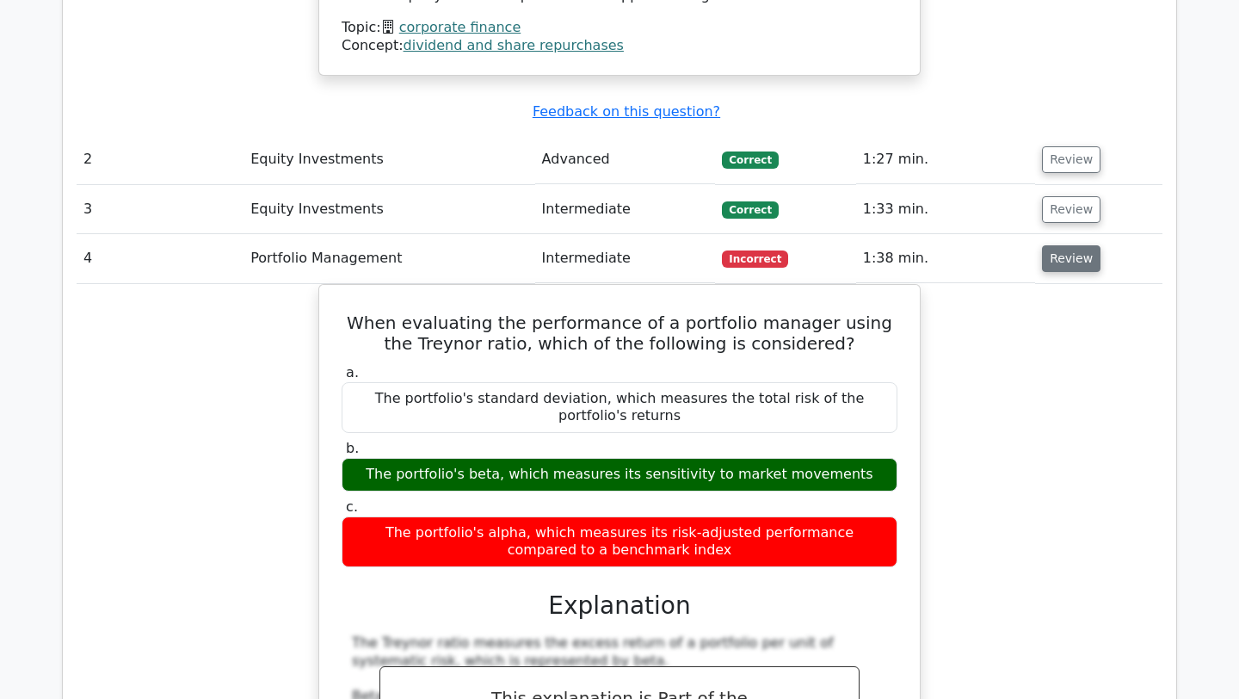
click at [1077, 245] on button "Review" at bounding box center [1071, 258] width 59 height 27
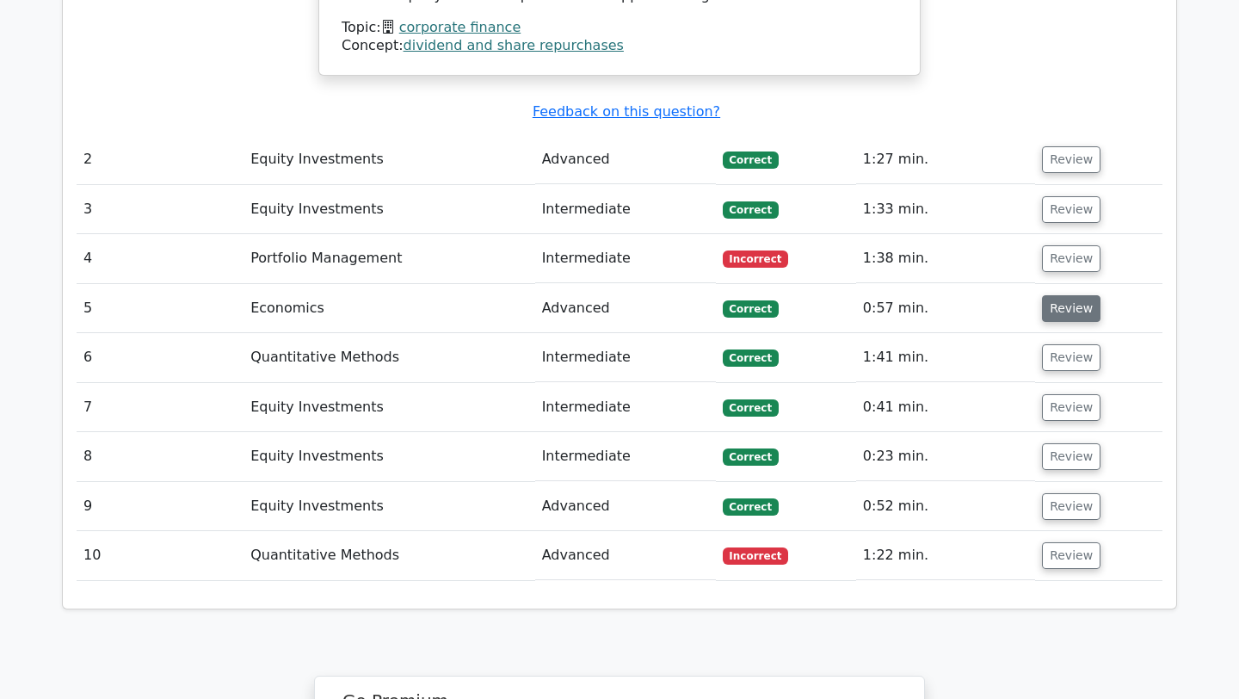
click at [1071, 295] on button "Review" at bounding box center [1071, 308] width 59 height 27
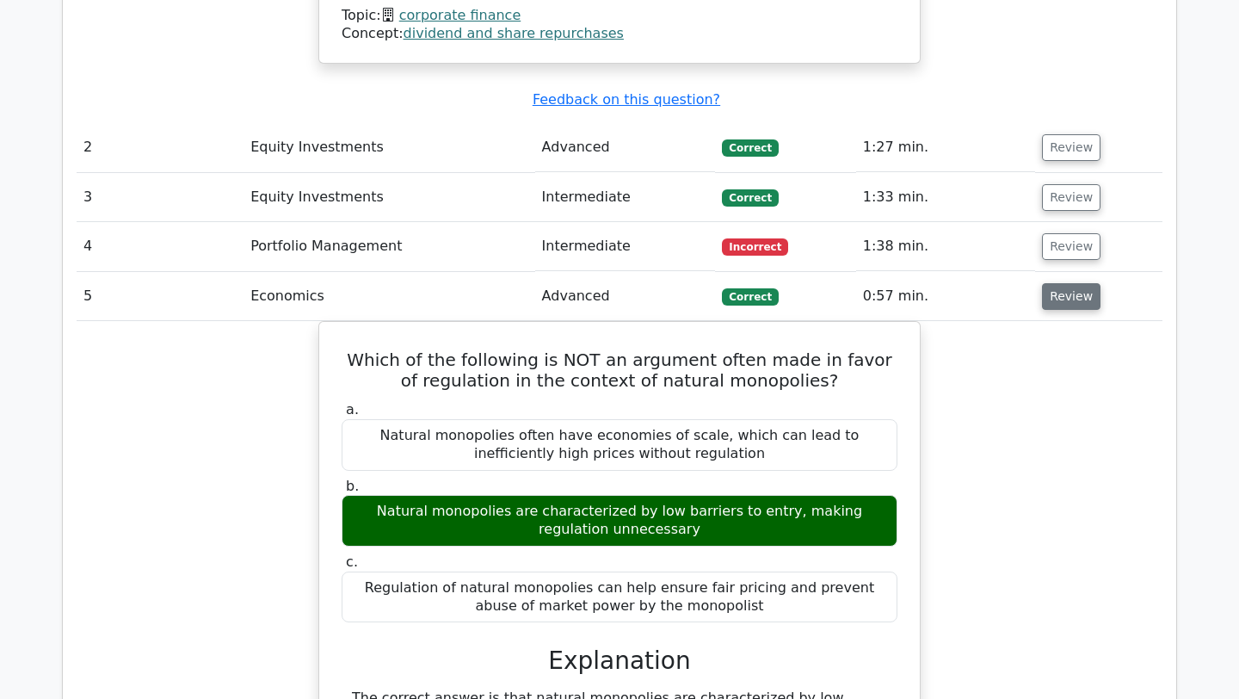
scroll to position [2039, 0]
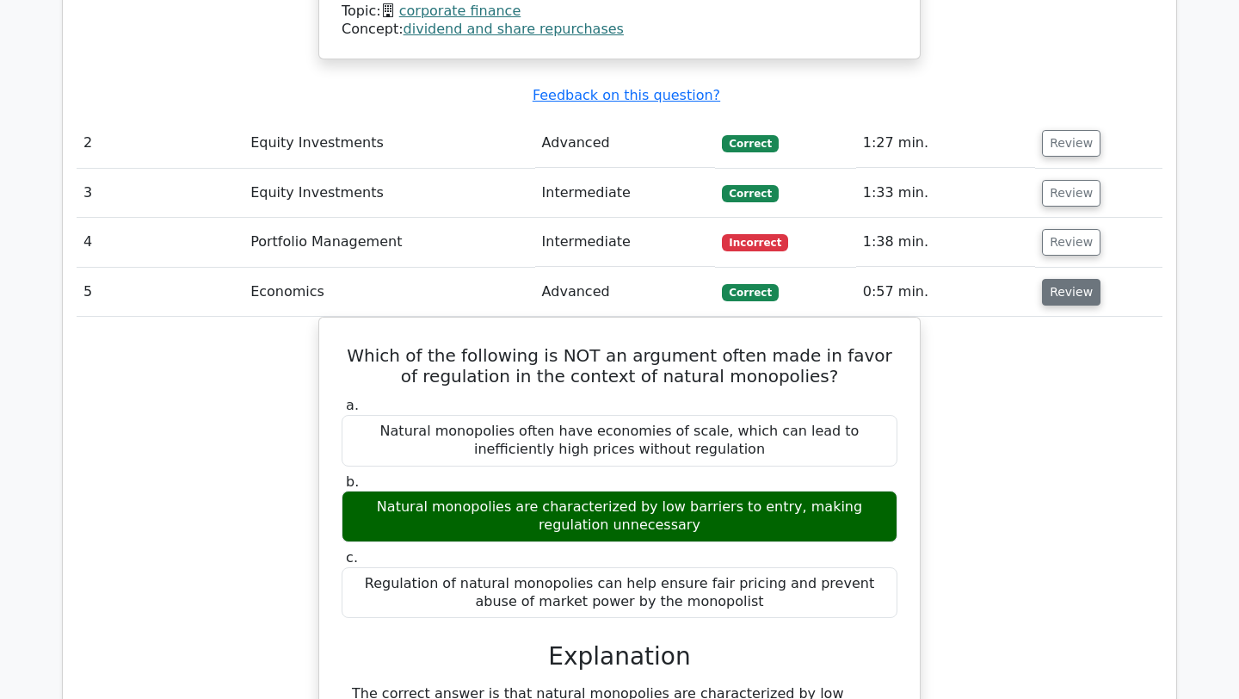
click at [1071, 279] on button "Review" at bounding box center [1071, 292] width 59 height 27
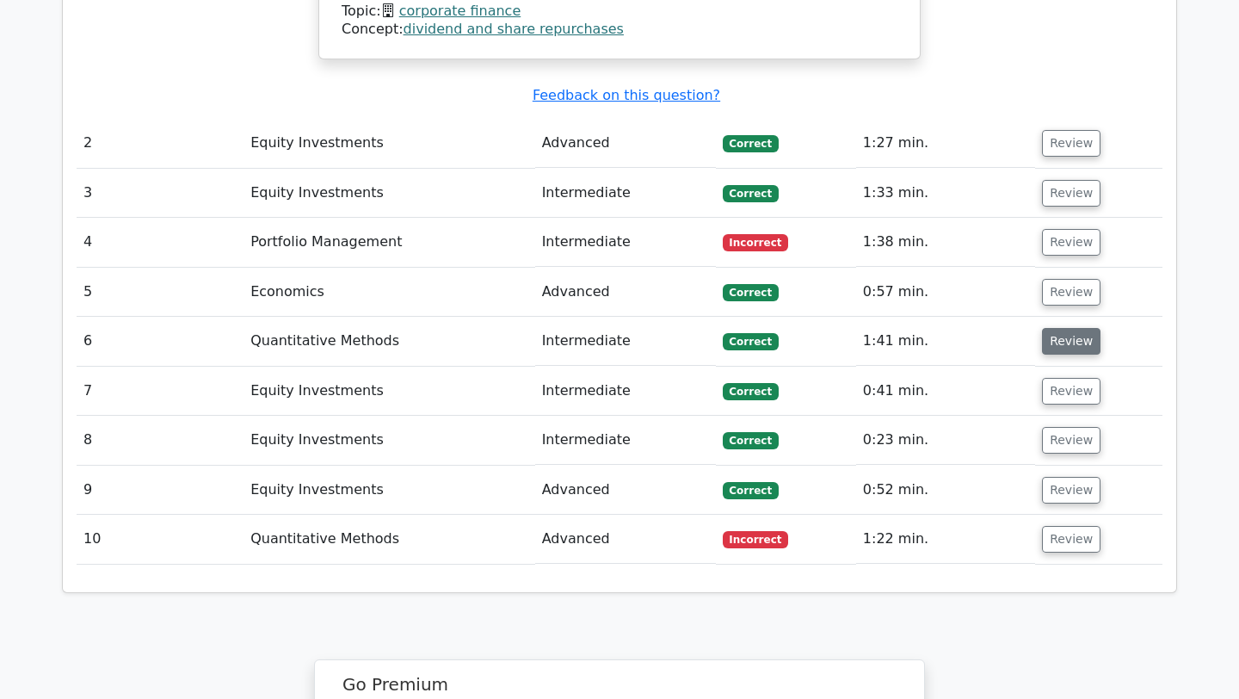
click at [1061, 328] on button "Review" at bounding box center [1071, 341] width 59 height 27
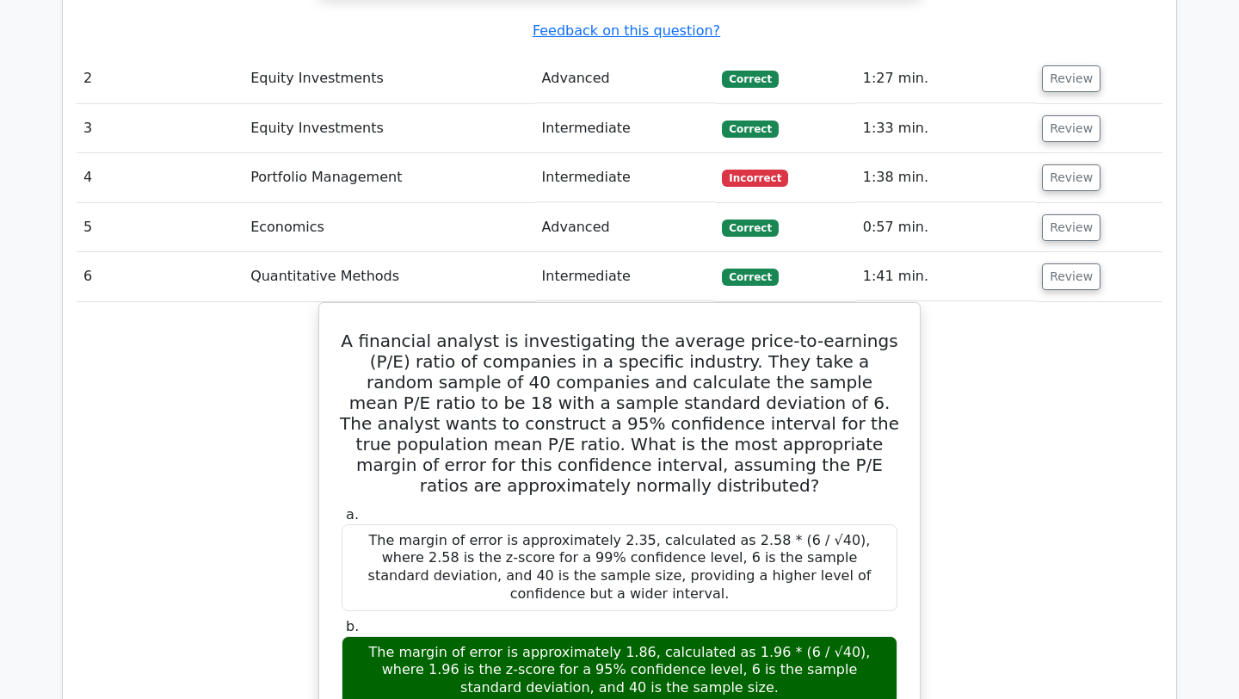
scroll to position [2105, 0]
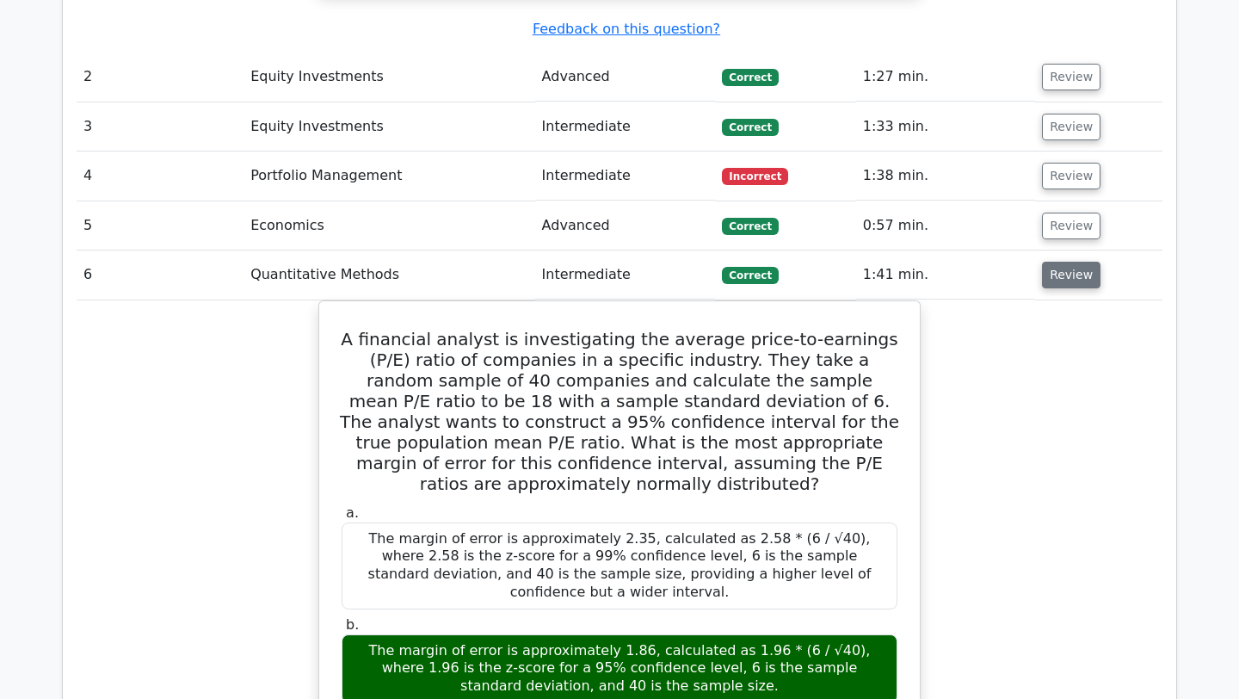
click at [1042, 262] on button "Review" at bounding box center [1071, 275] width 59 height 27
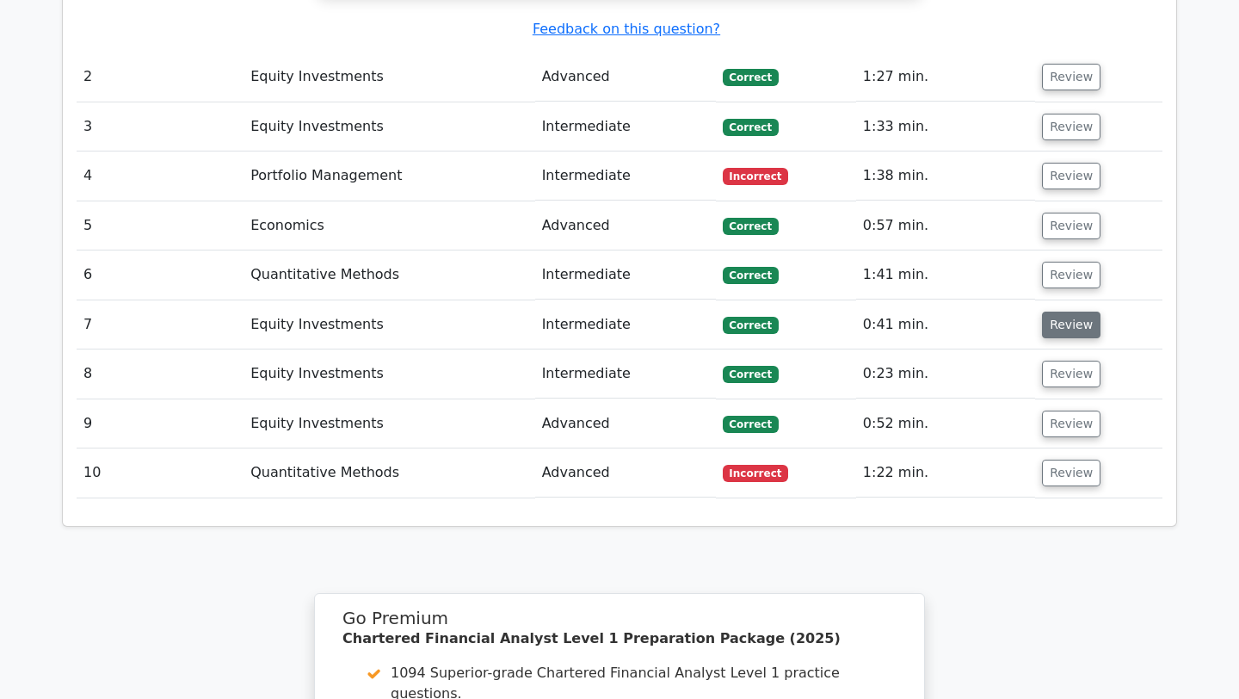
click at [1043, 312] on button "Review" at bounding box center [1071, 325] width 59 height 27
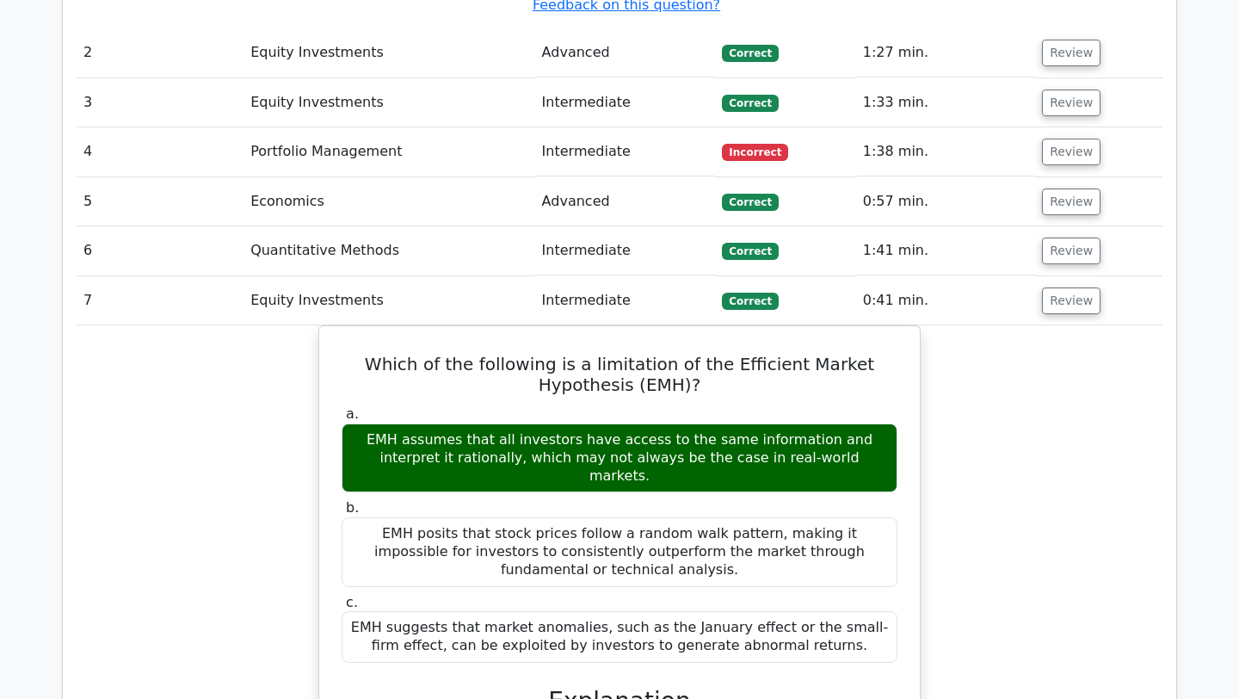
scroll to position [2131, 0]
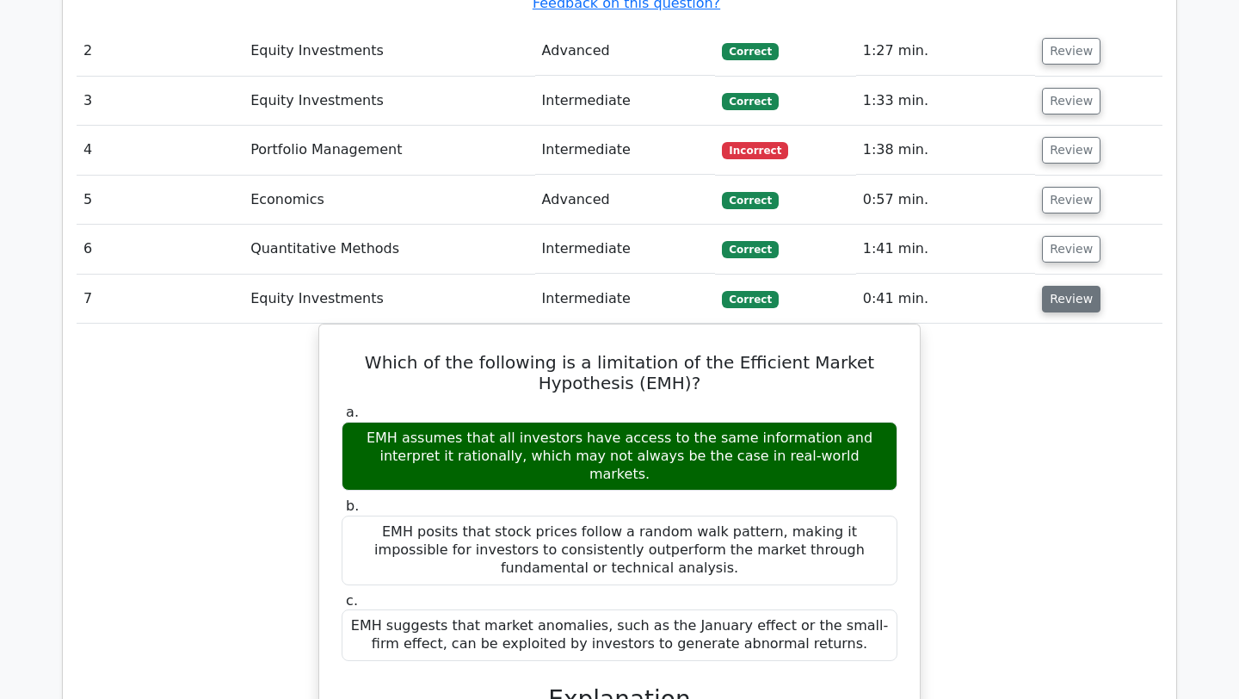
click at [1071, 286] on button "Review" at bounding box center [1071, 299] width 59 height 27
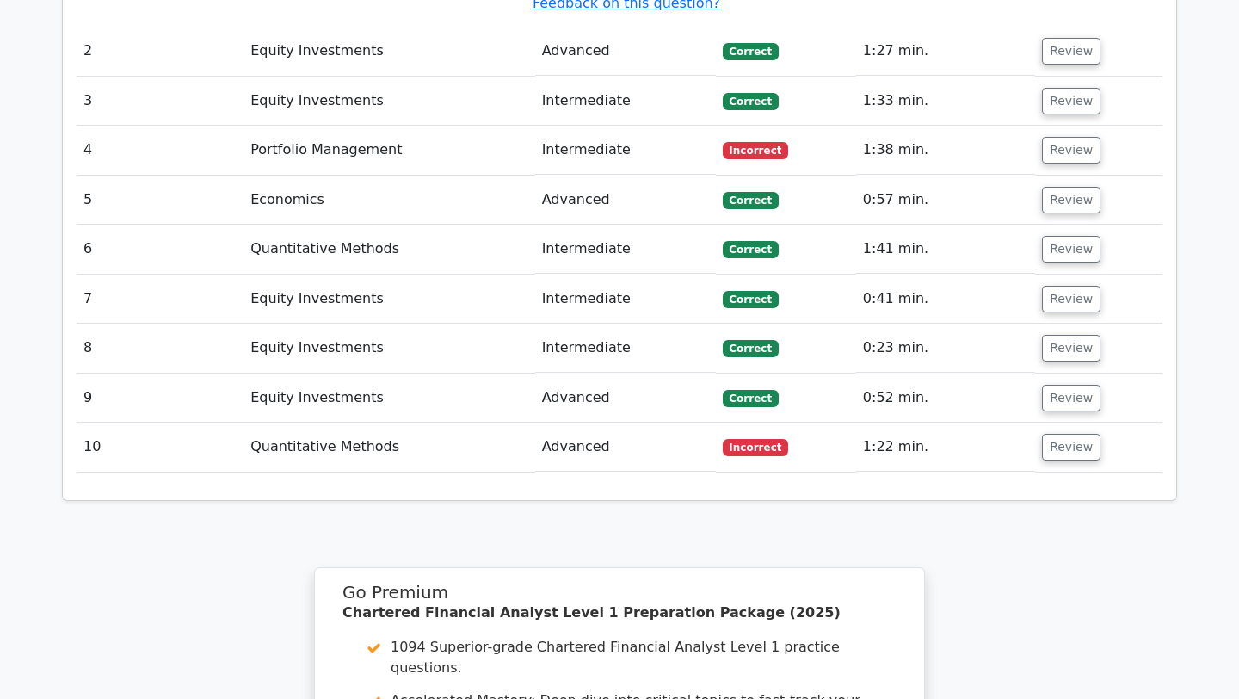
click at [1071, 324] on td "Review" at bounding box center [1098, 348] width 127 height 49
click at [1064, 286] on button "Review" at bounding box center [1071, 299] width 59 height 27
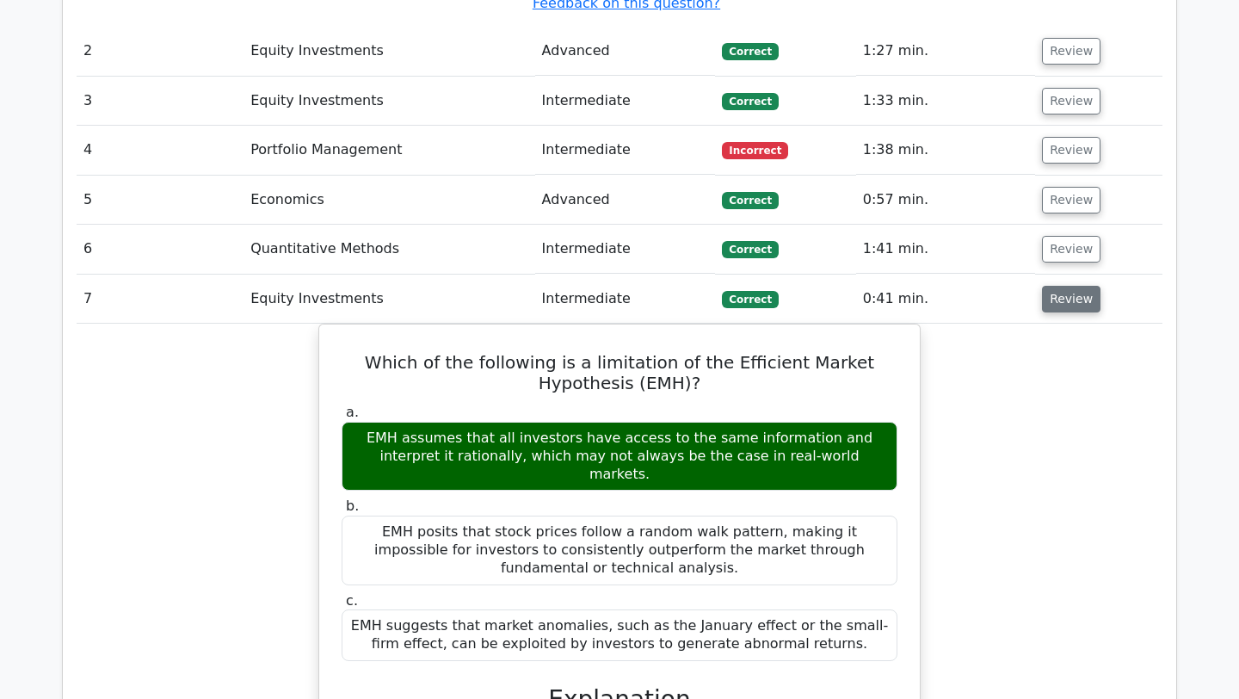
click at [1064, 286] on button "Review" at bounding box center [1071, 299] width 59 height 27
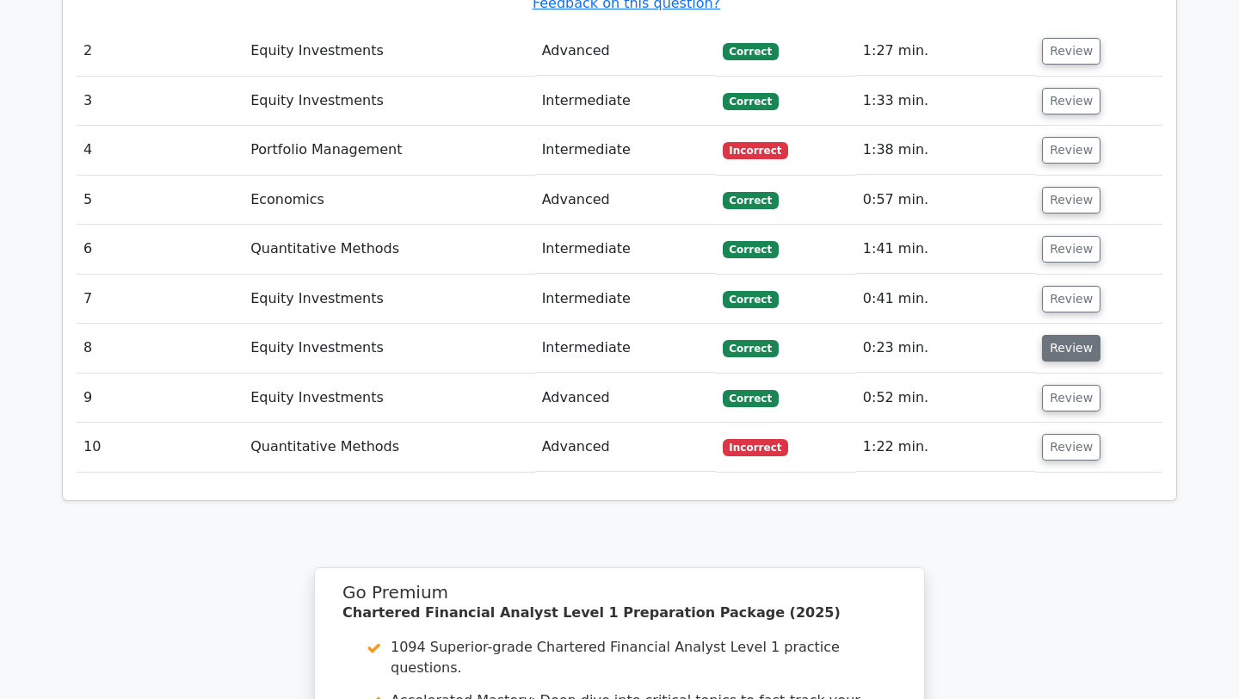
click at [1066, 335] on button "Review" at bounding box center [1071, 348] width 59 height 27
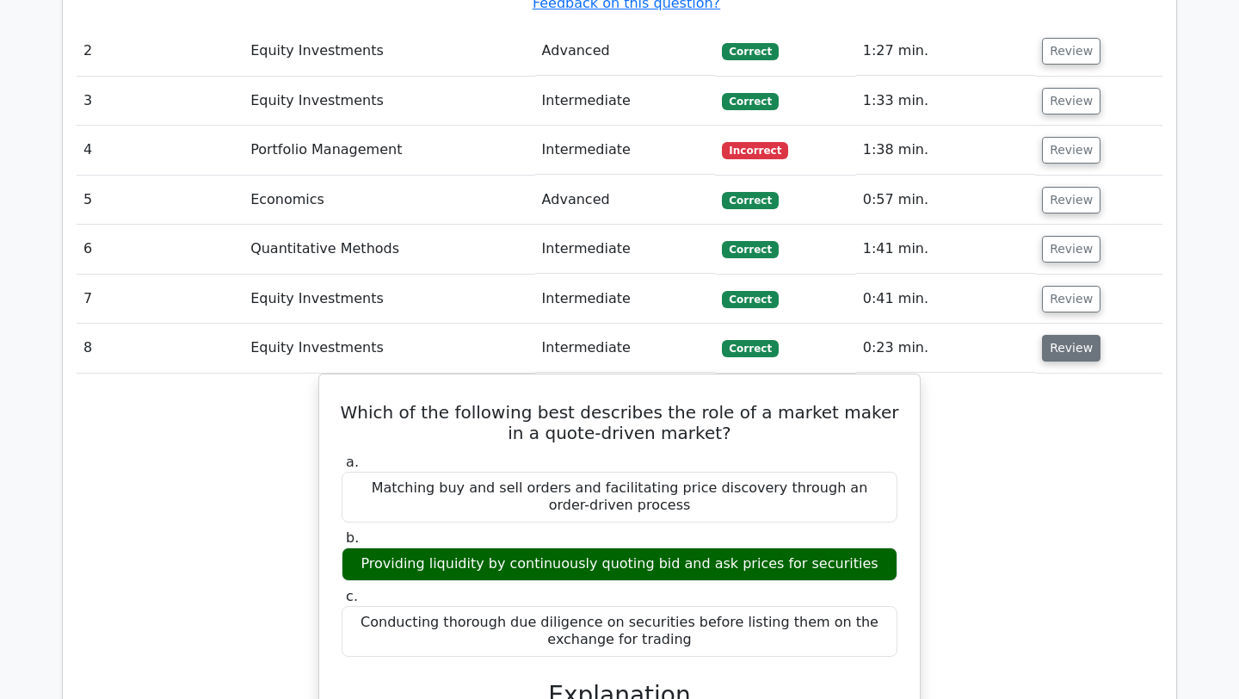
click at [1066, 335] on button "Review" at bounding box center [1071, 348] width 59 height 27
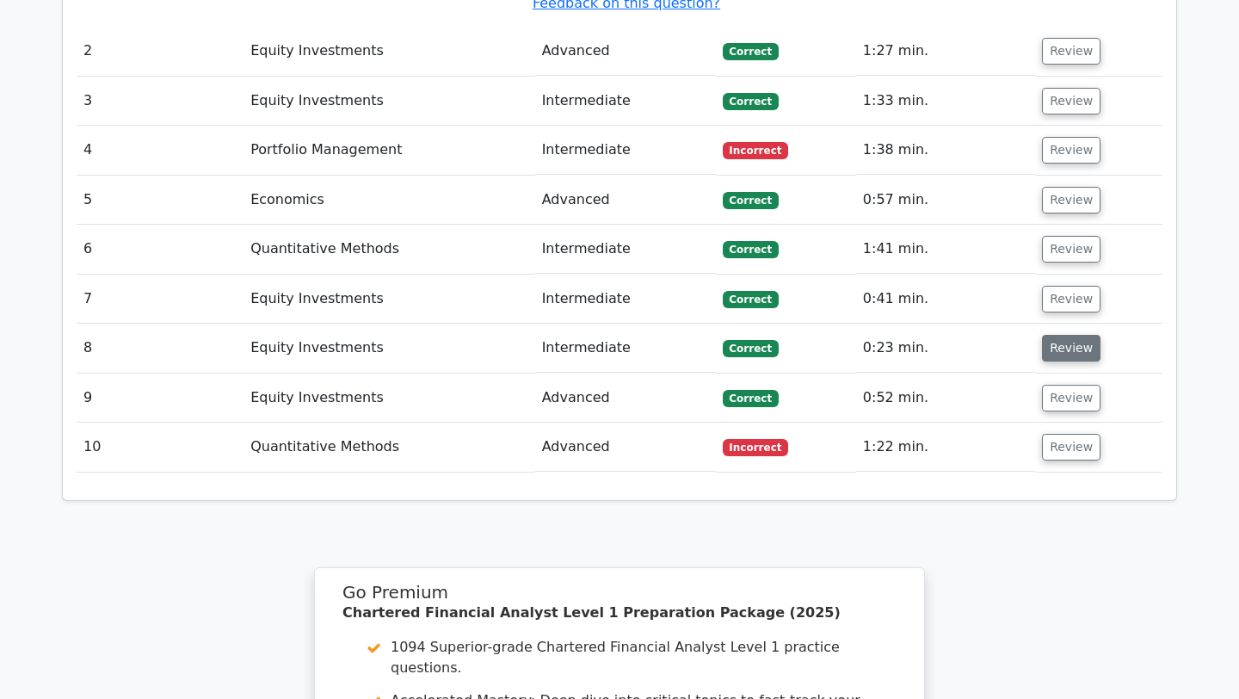
click at [1066, 335] on button "Review" at bounding box center [1071, 348] width 59 height 27
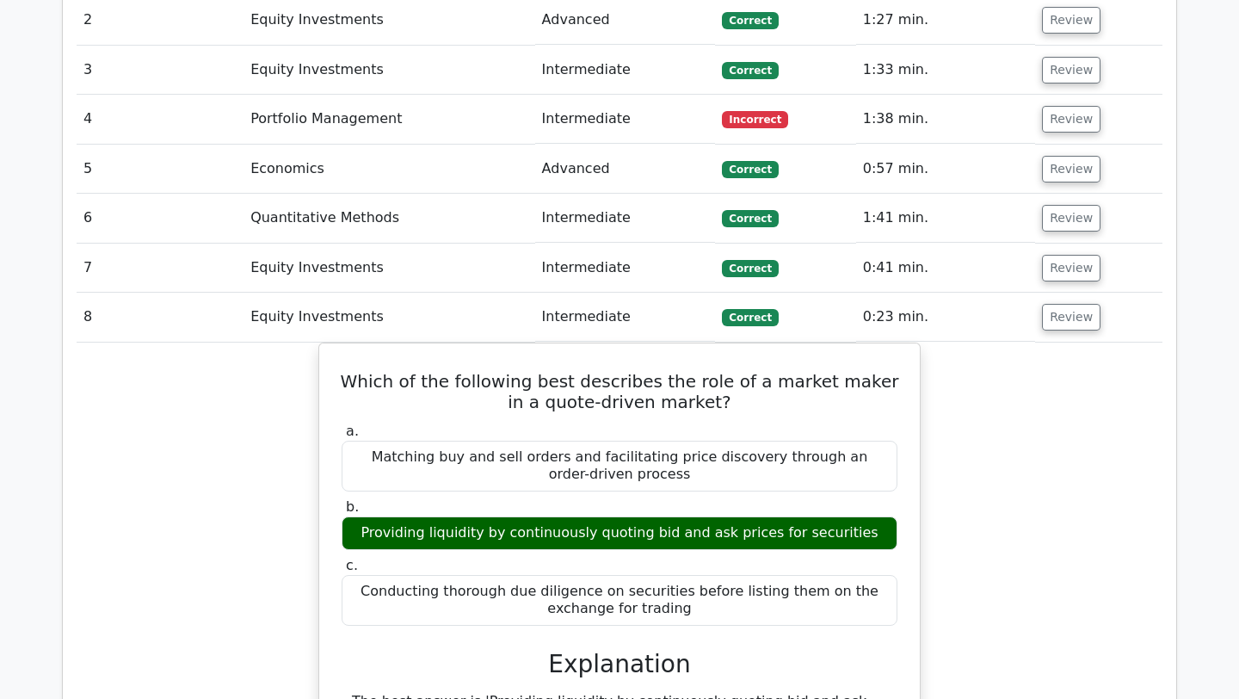
scroll to position [2165, 0]
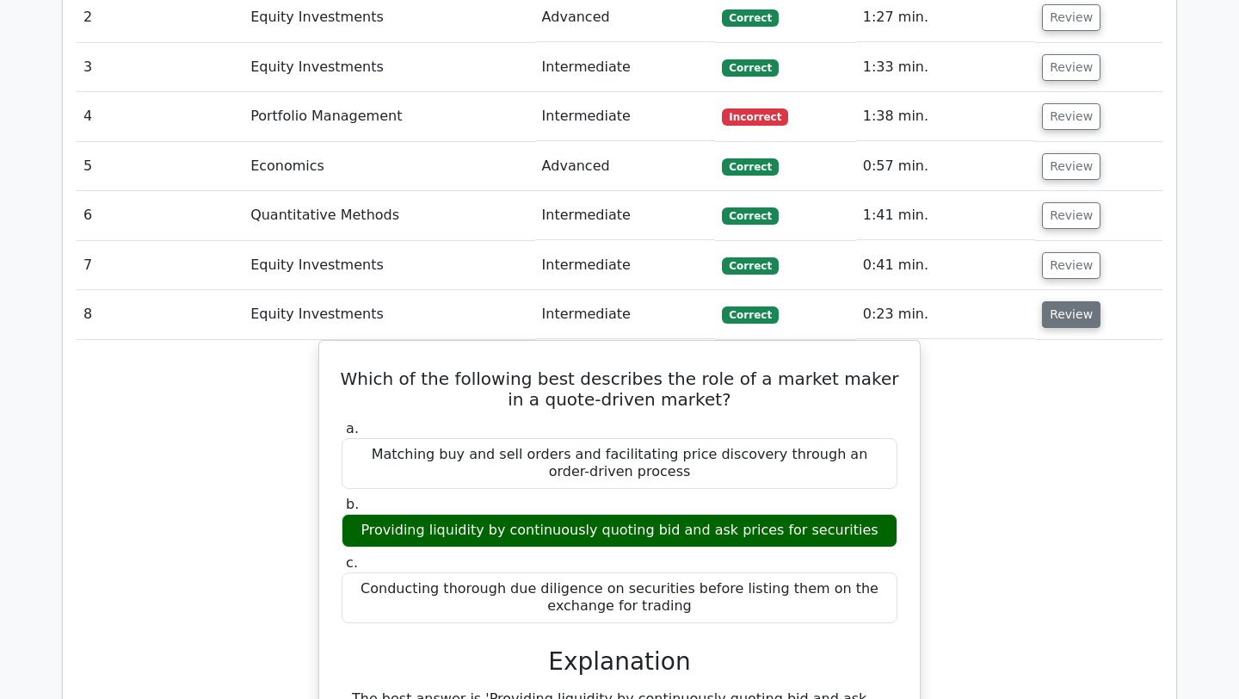
click at [1058, 301] on button "Review" at bounding box center [1071, 314] width 59 height 27
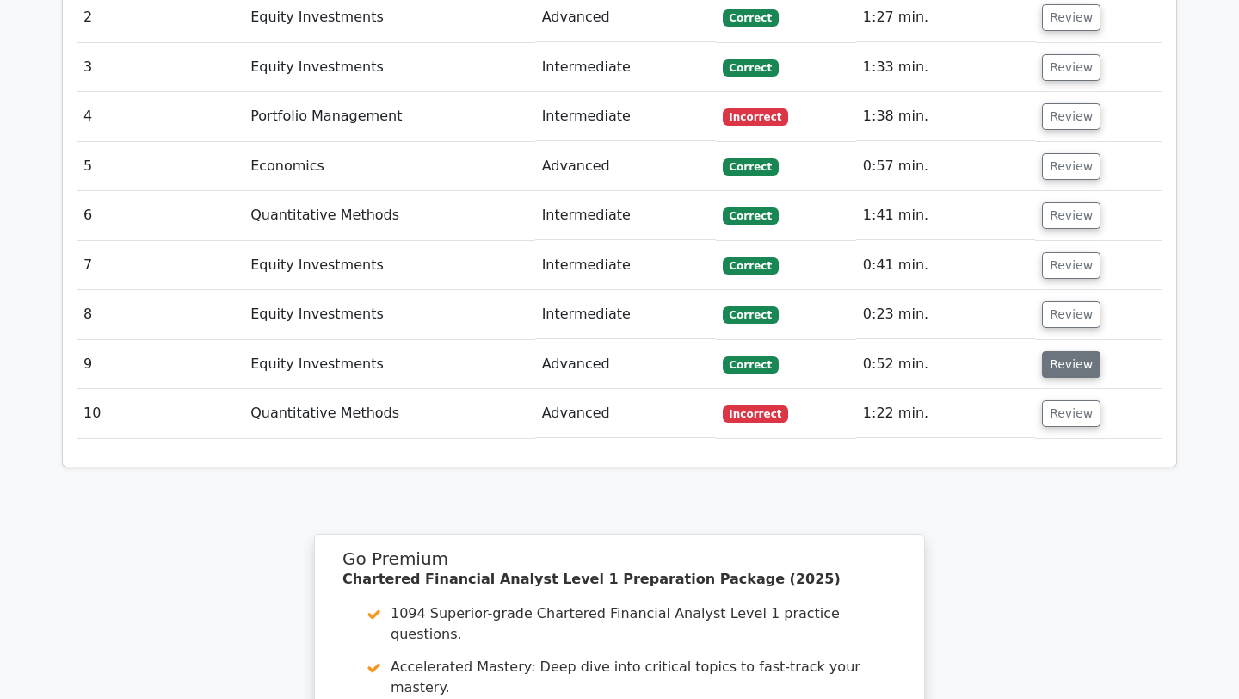
click at [1059, 351] on button "Review" at bounding box center [1071, 364] width 59 height 27
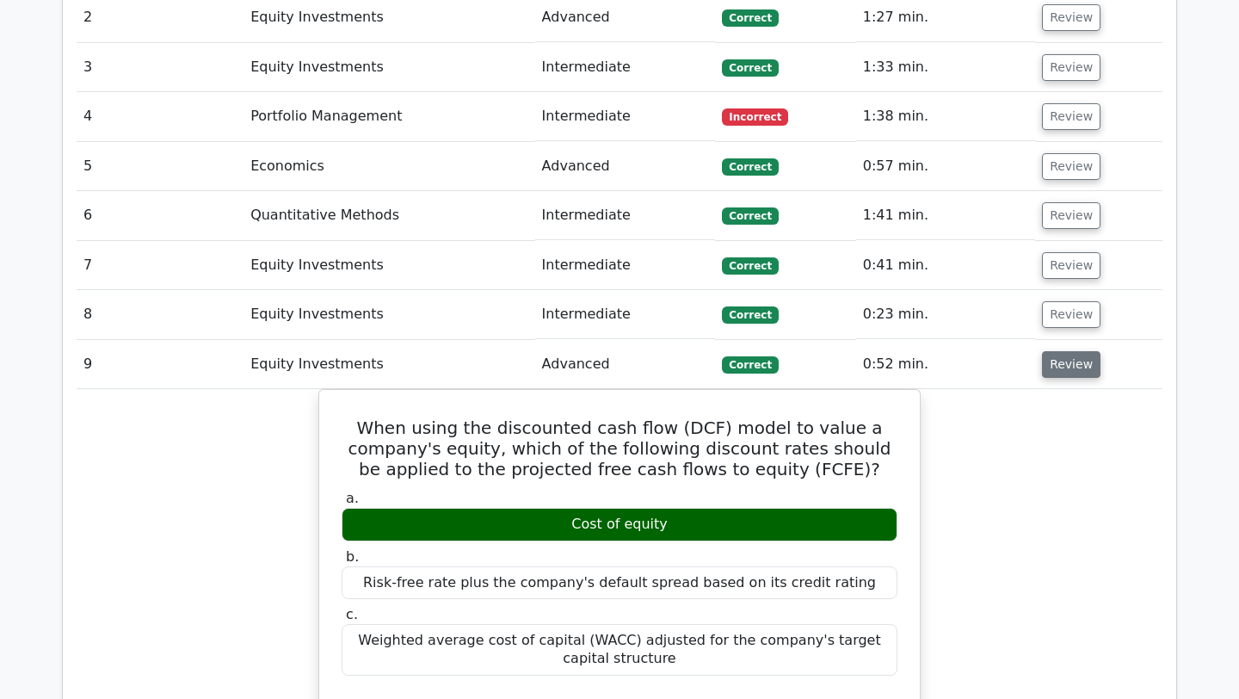
click at [1059, 351] on button "Review" at bounding box center [1071, 364] width 59 height 27
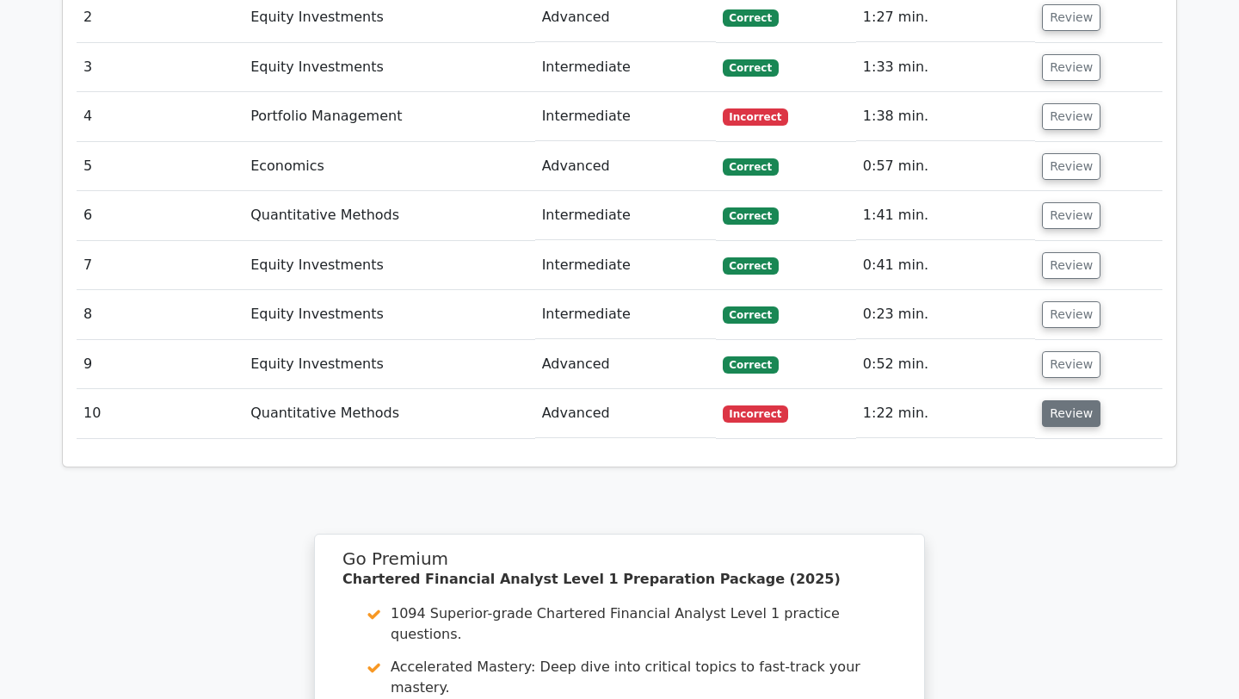
click at [1055, 400] on button "Review" at bounding box center [1071, 413] width 59 height 27
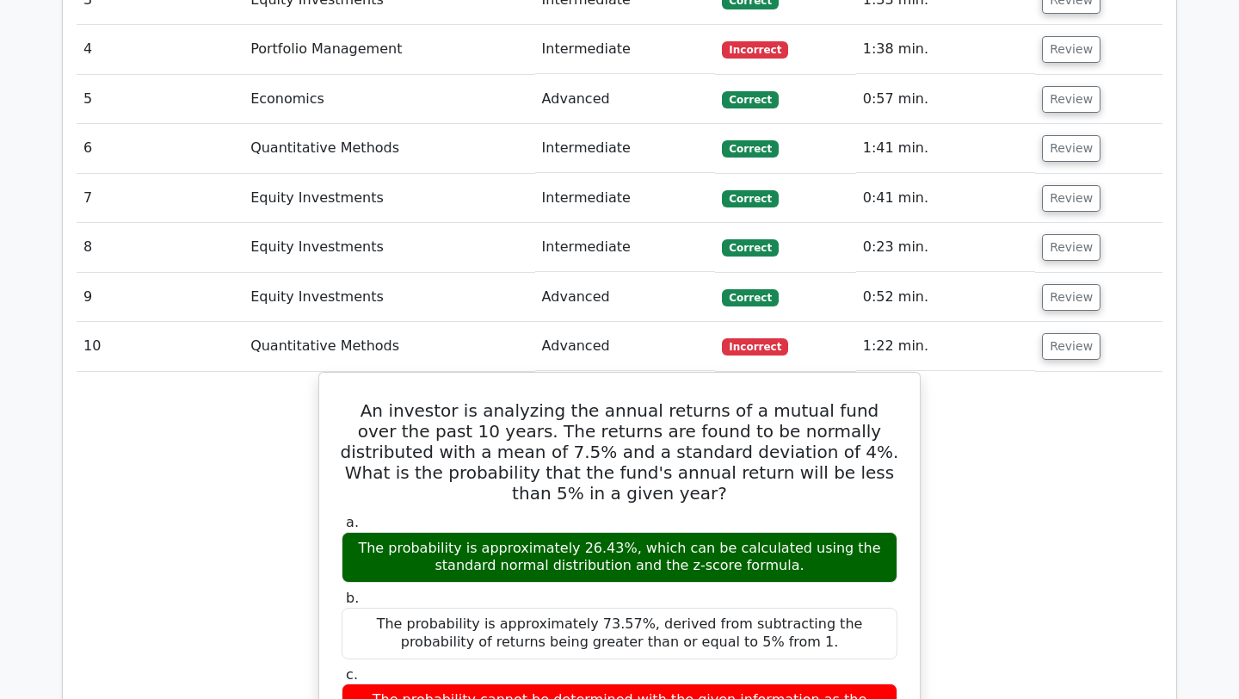
scroll to position [2240, 0]
